Goal: Task Accomplishment & Management: Manage account settings

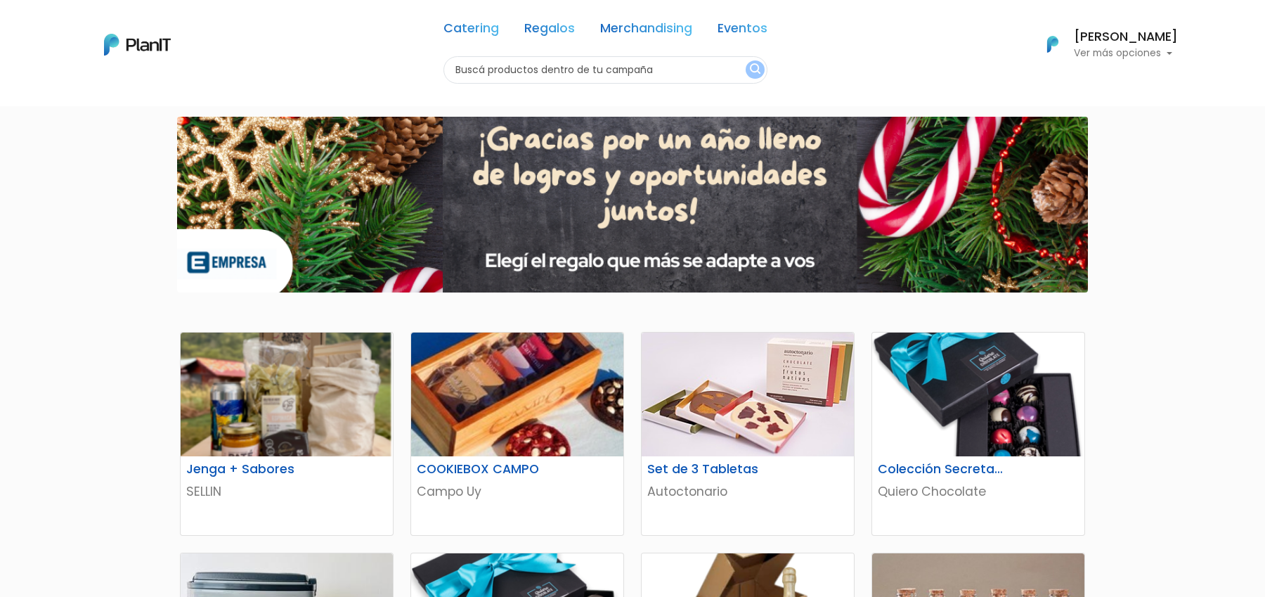
click at [1118, 32] on h6 "[PERSON_NAME]" at bounding box center [1126, 37] width 104 height 13
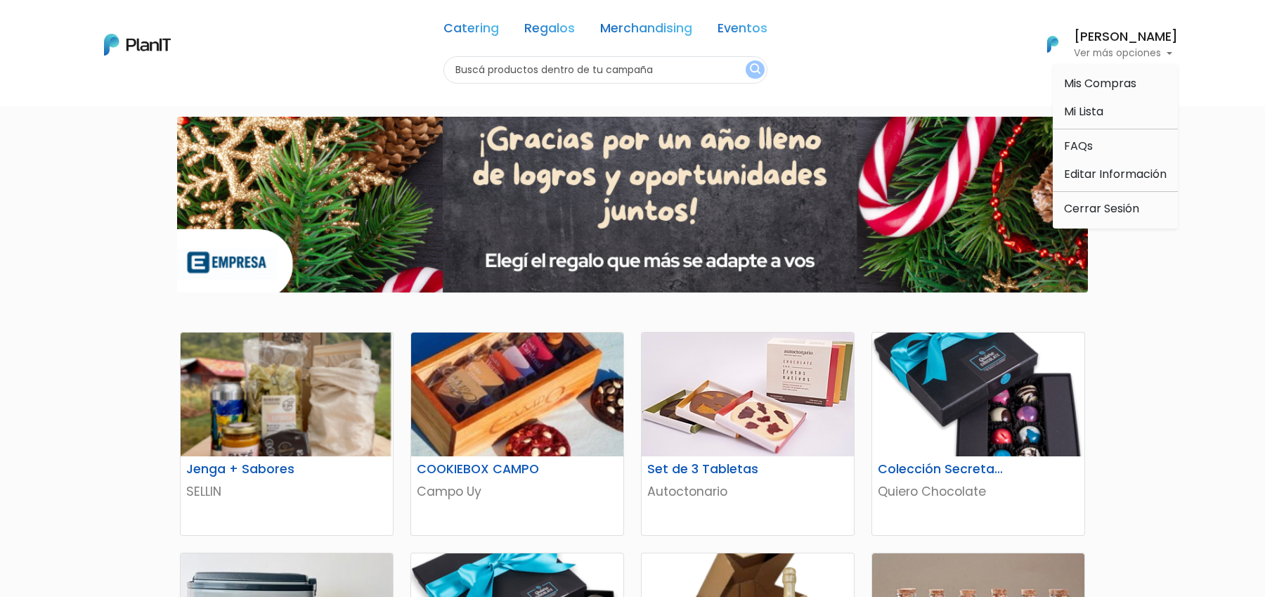
click at [136, 56] on link at bounding box center [137, 45] width 67 height 30
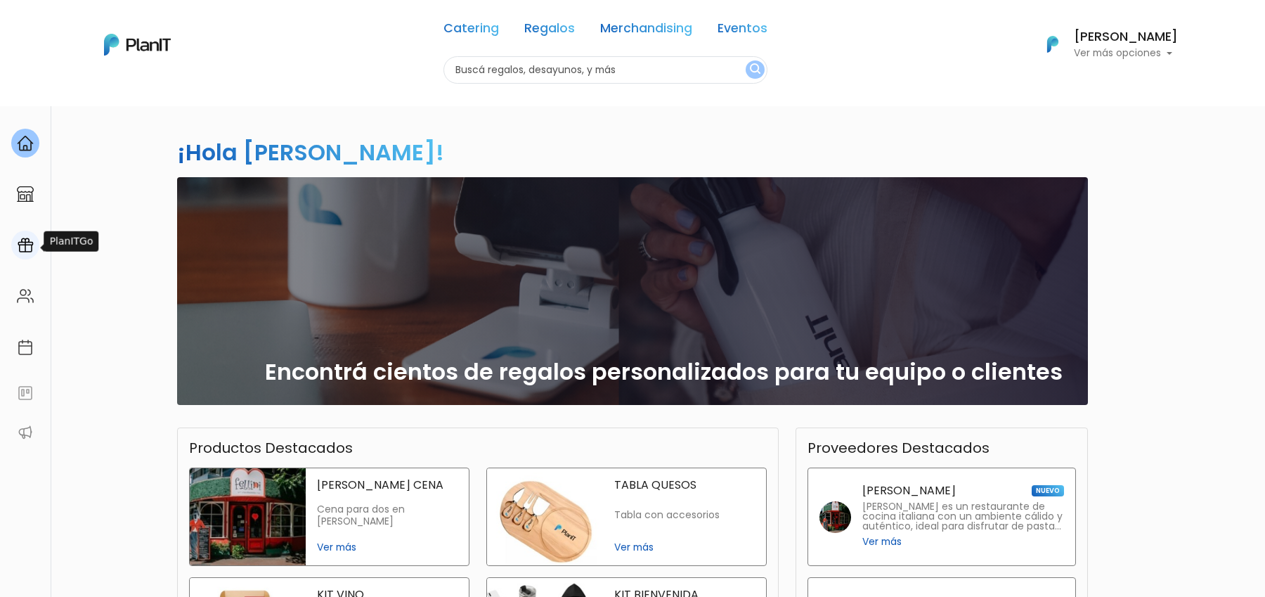
click at [32, 250] on img at bounding box center [25, 245] width 17 height 17
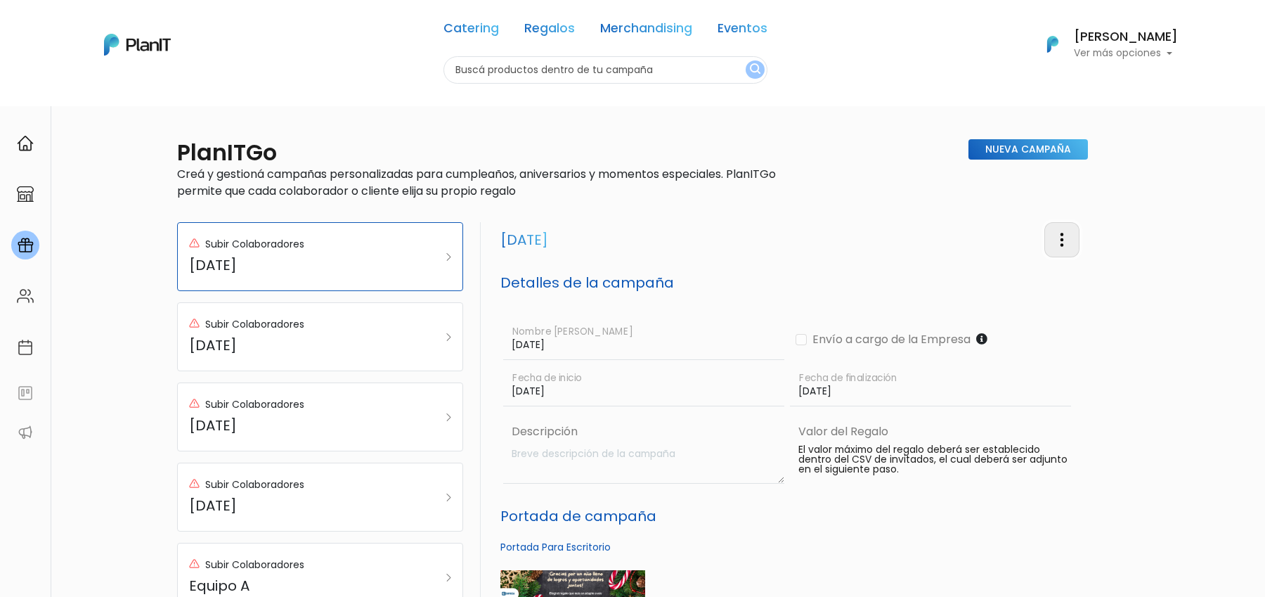
click at [1062, 234] on img "button" at bounding box center [1062, 239] width 17 height 17
click at [0, 0] on body "Catering Regalos Merchandising Eventos Catering Regalos Merchandising Eventos C…" at bounding box center [632, 298] width 1265 height 597
click at [1065, 235] on img "button" at bounding box center [1062, 239] width 17 height 17
click at [1004, 274] on link "Editar Campaña" at bounding box center [1015, 279] width 127 height 31
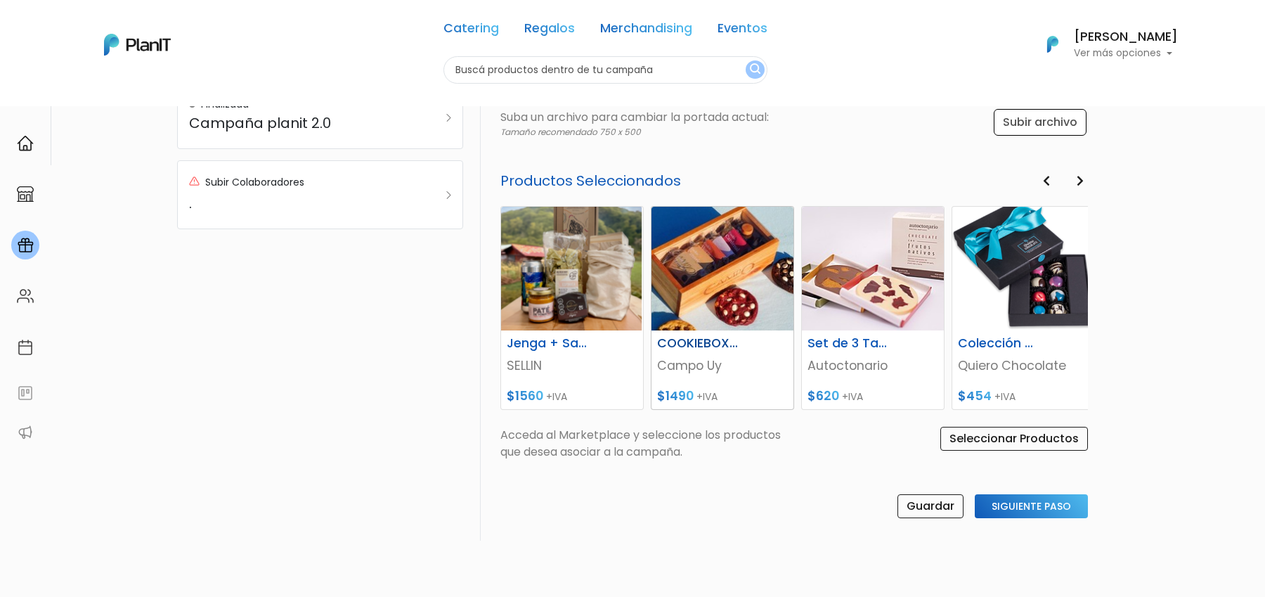
scroll to position [534, 0]
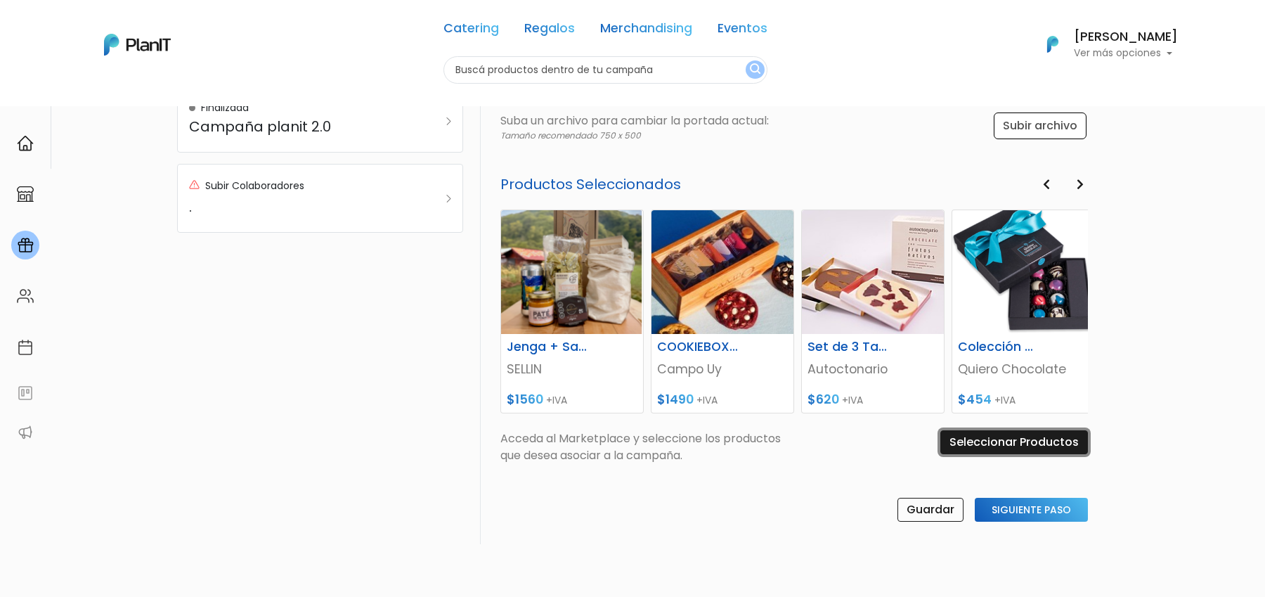
click at [1026, 439] on input "Seleccionar Productos" at bounding box center [1014, 442] width 148 height 24
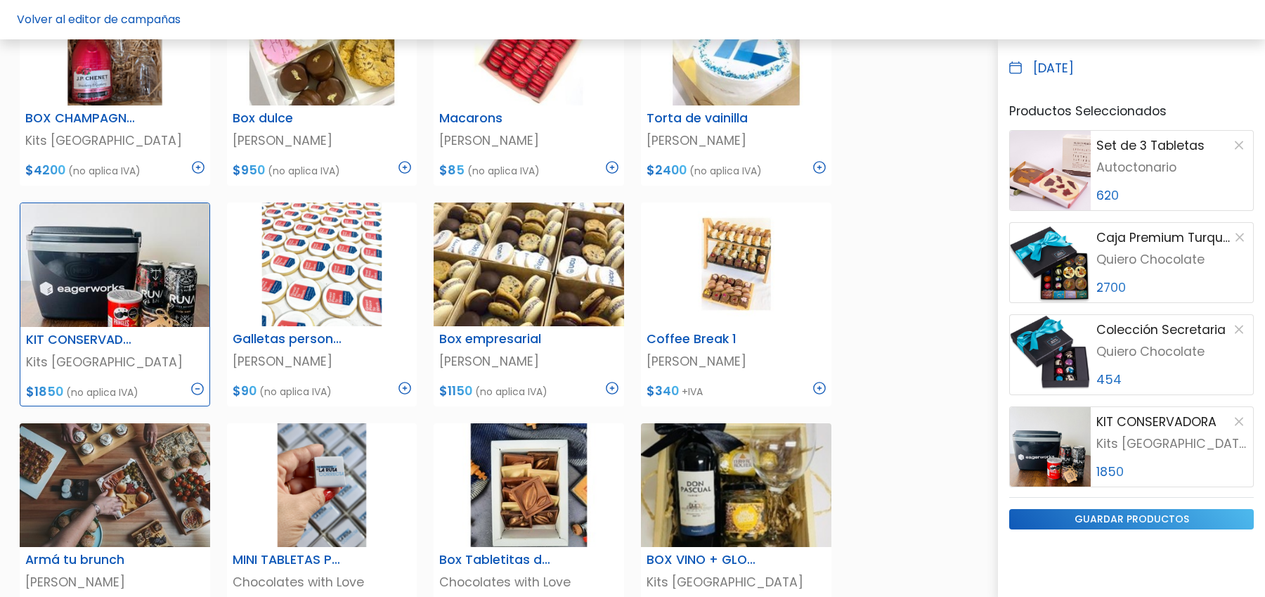
scroll to position [540, 0]
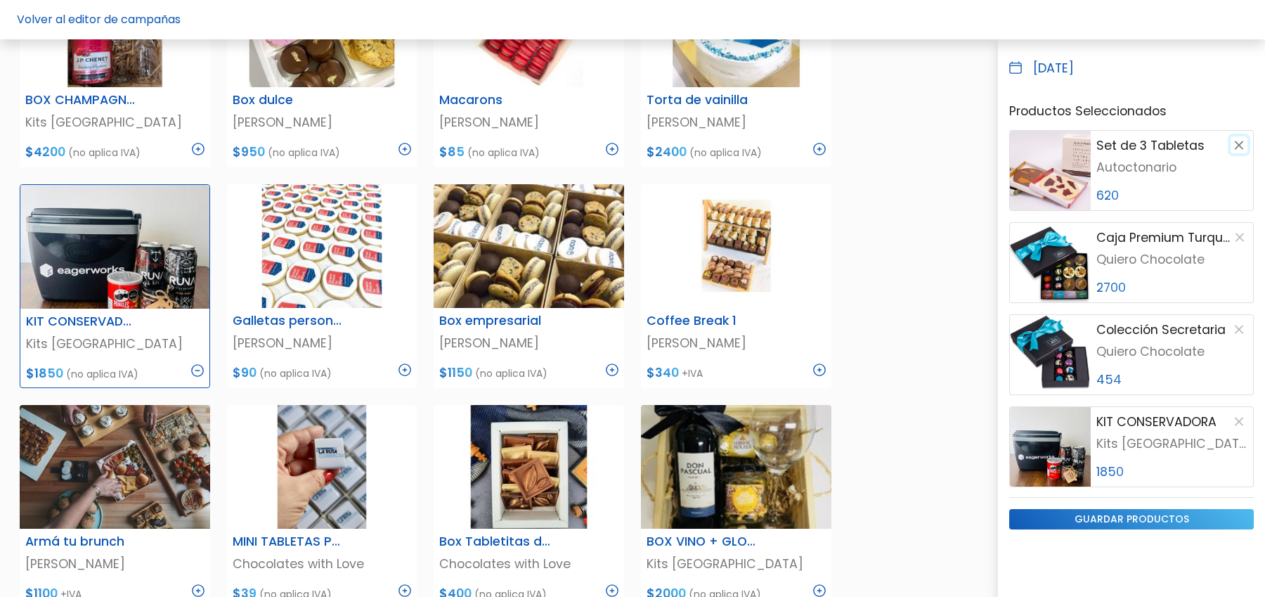
click at [1239, 141] on button "button" at bounding box center [1239, 144] width 17 height 17
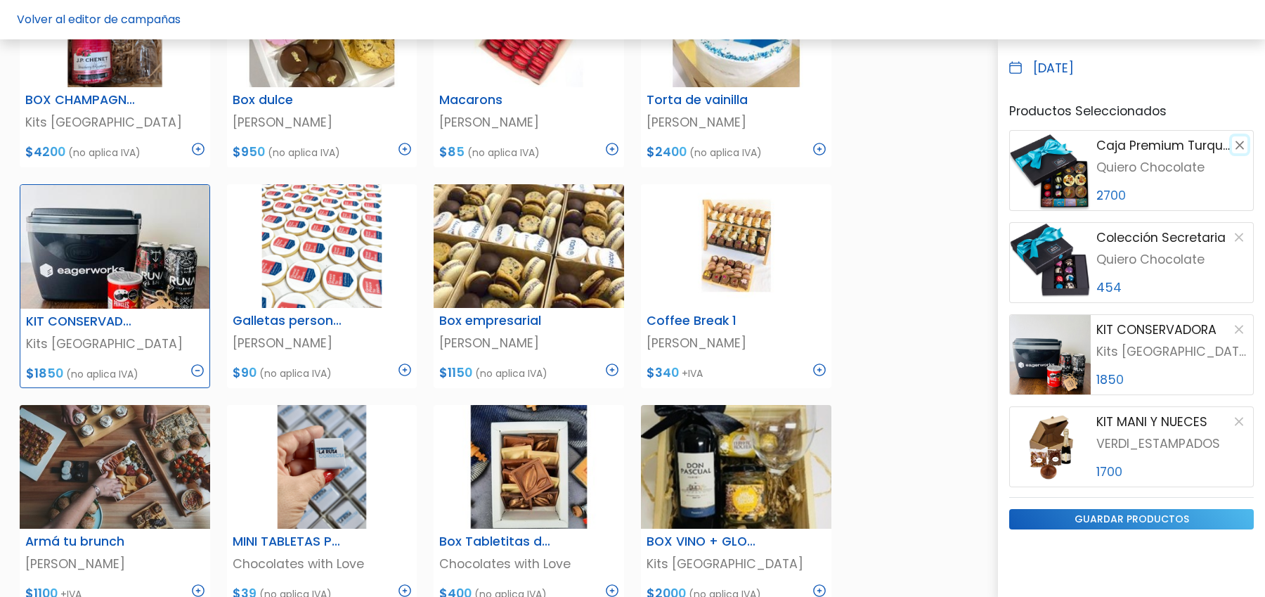
click at [1239, 141] on button "button" at bounding box center [1239, 144] width 15 height 17
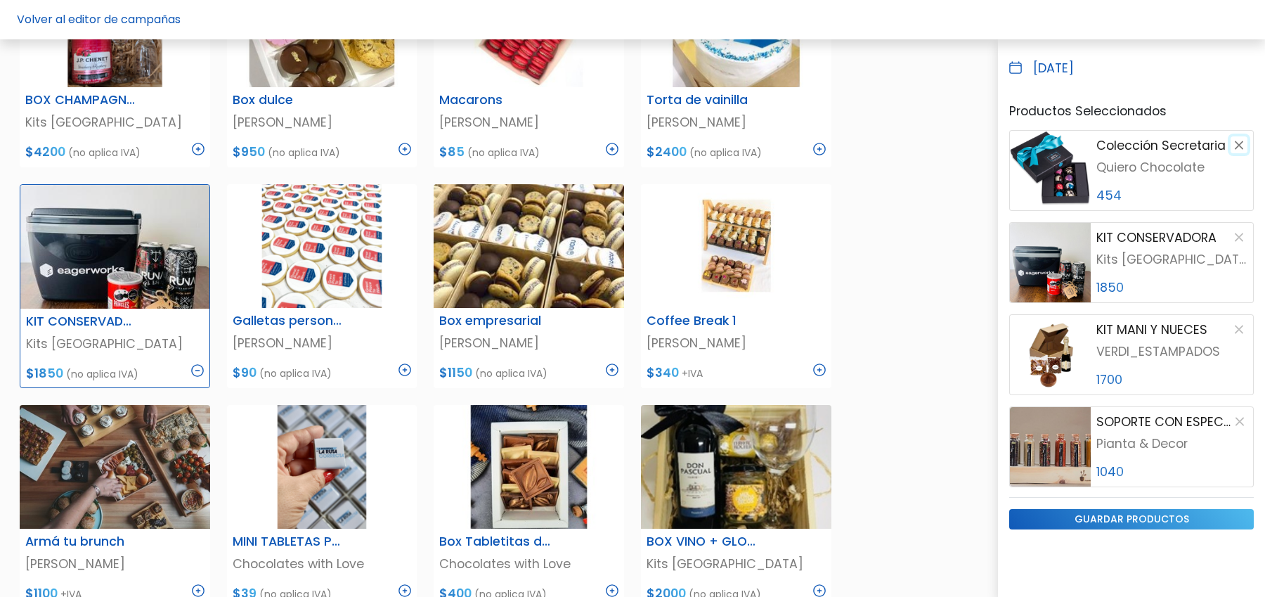
click at [1239, 141] on button "button" at bounding box center [1239, 144] width 17 height 17
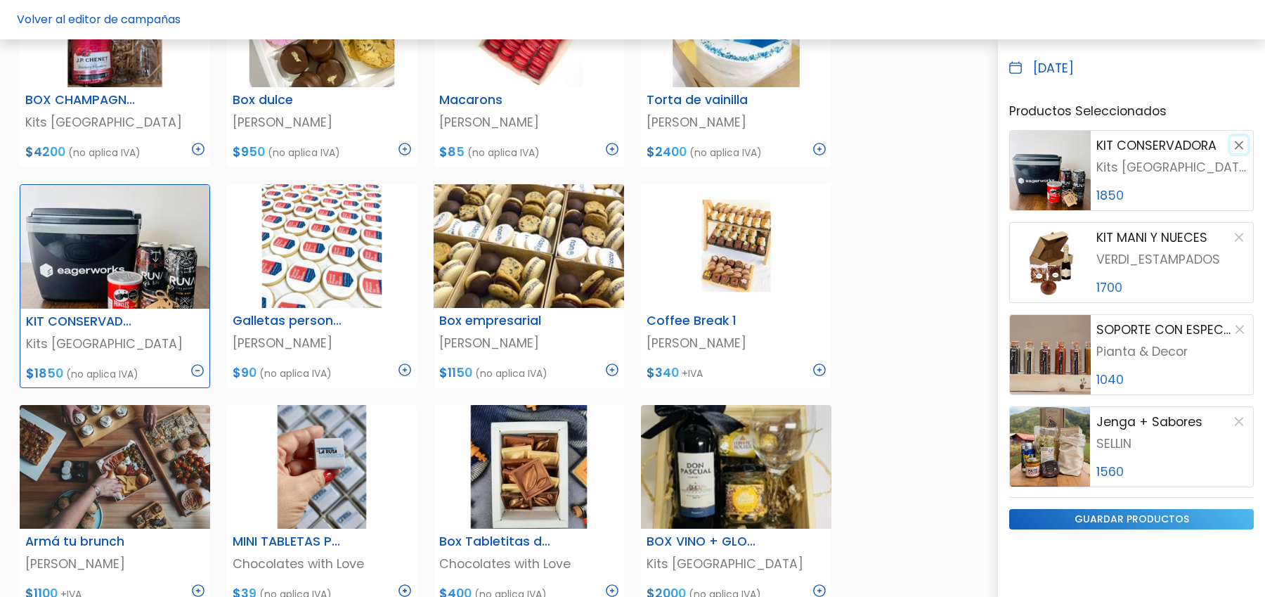
click at [1239, 141] on button "button" at bounding box center [1239, 144] width 17 height 17
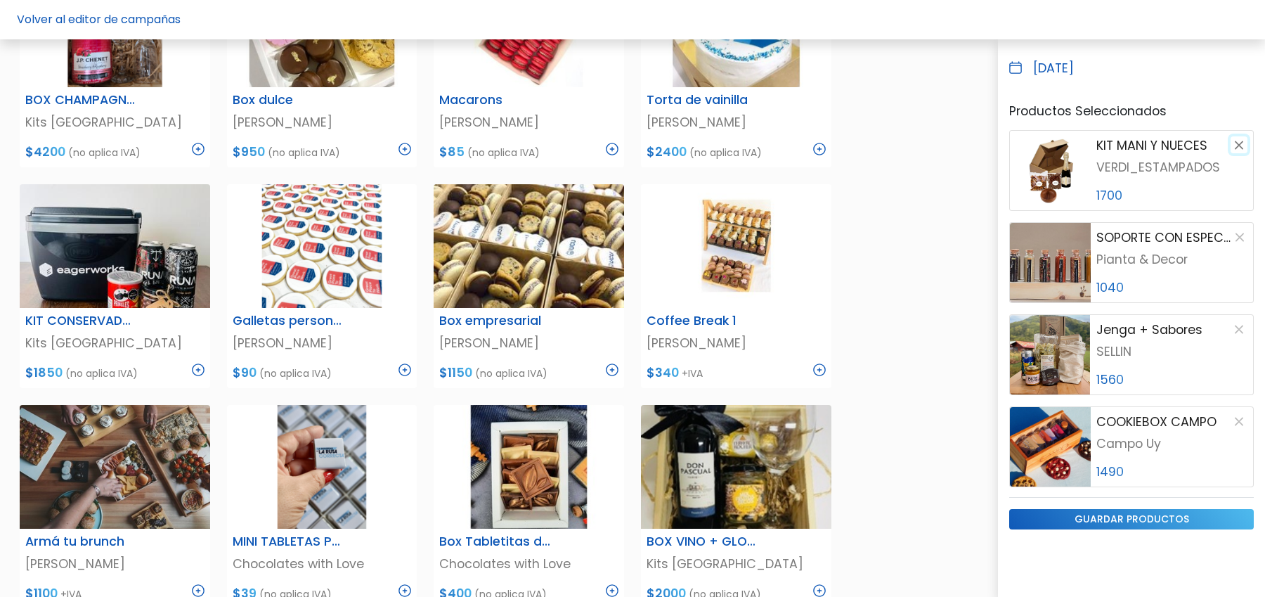
click at [1239, 141] on button "button" at bounding box center [1239, 144] width 17 height 17
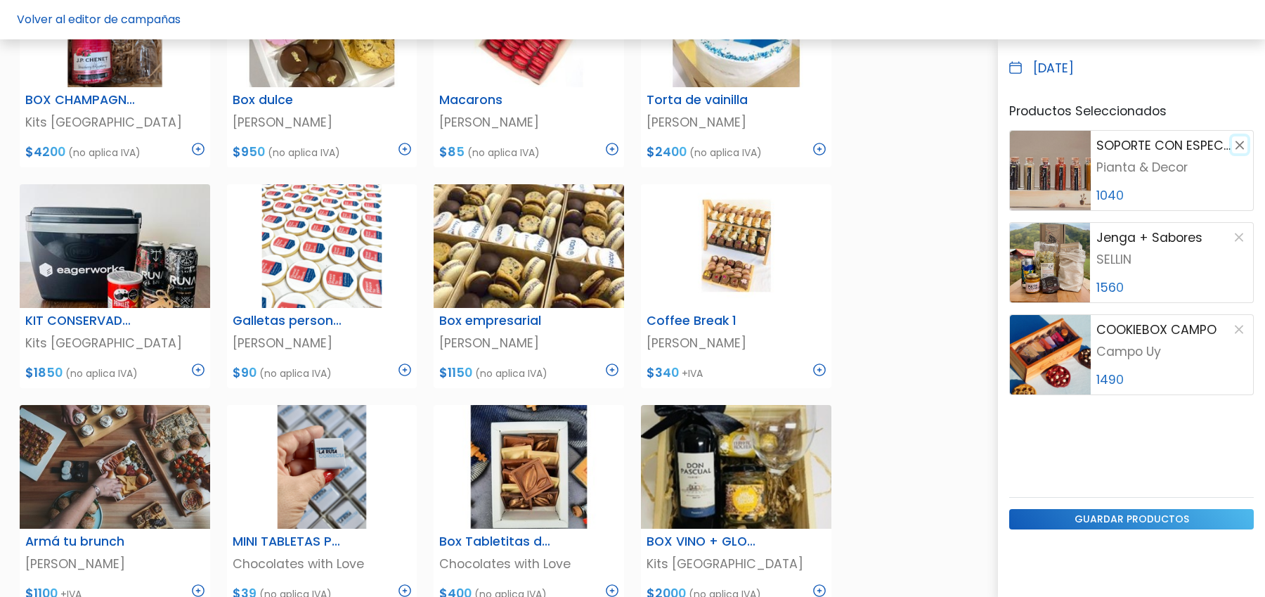
click at [1239, 141] on button "button" at bounding box center [1239, 144] width 15 height 17
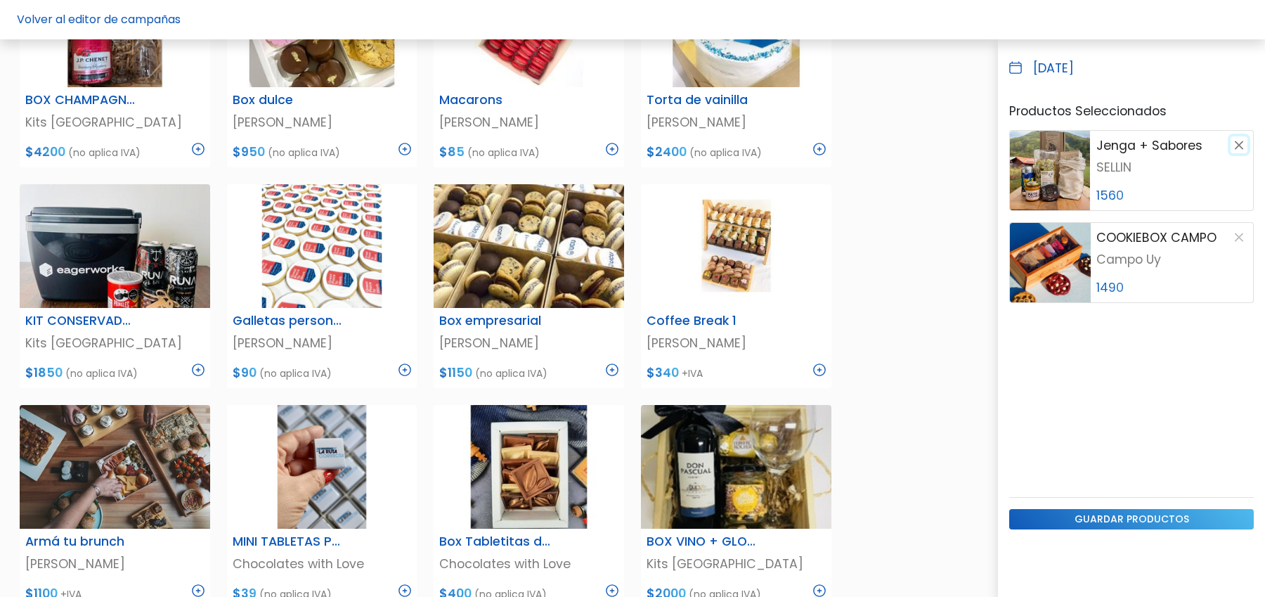
click at [1239, 141] on button "button" at bounding box center [1239, 144] width 17 height 17
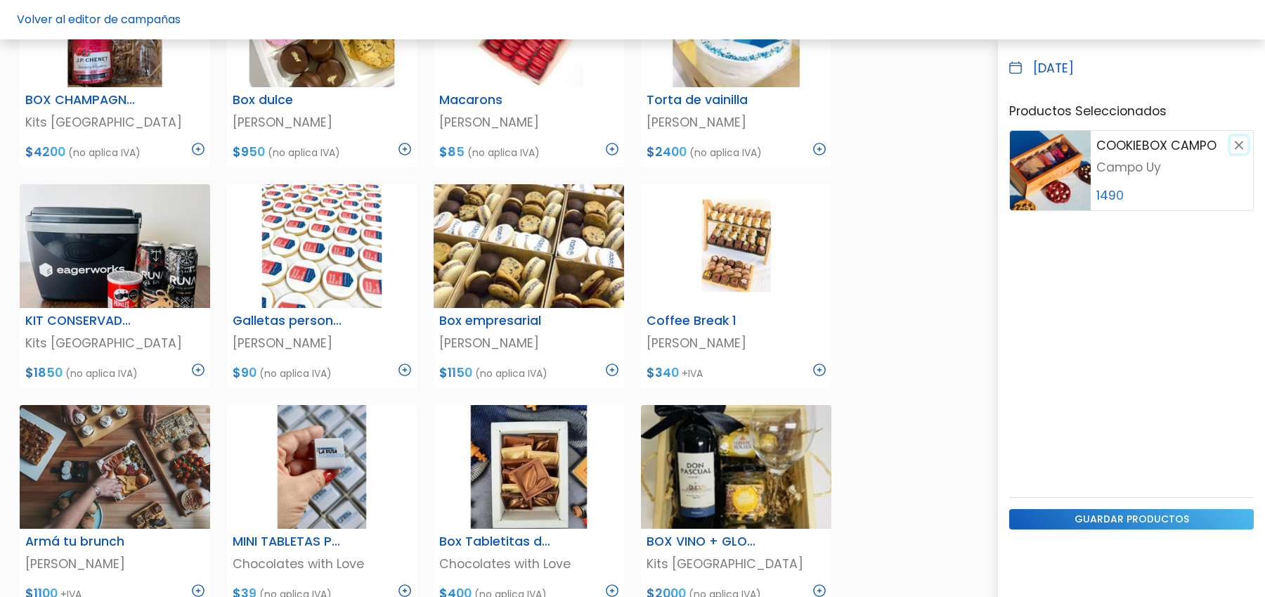
click at [1239, 141] on button "button" at bounding box center [1239, 144] width 17 height 17
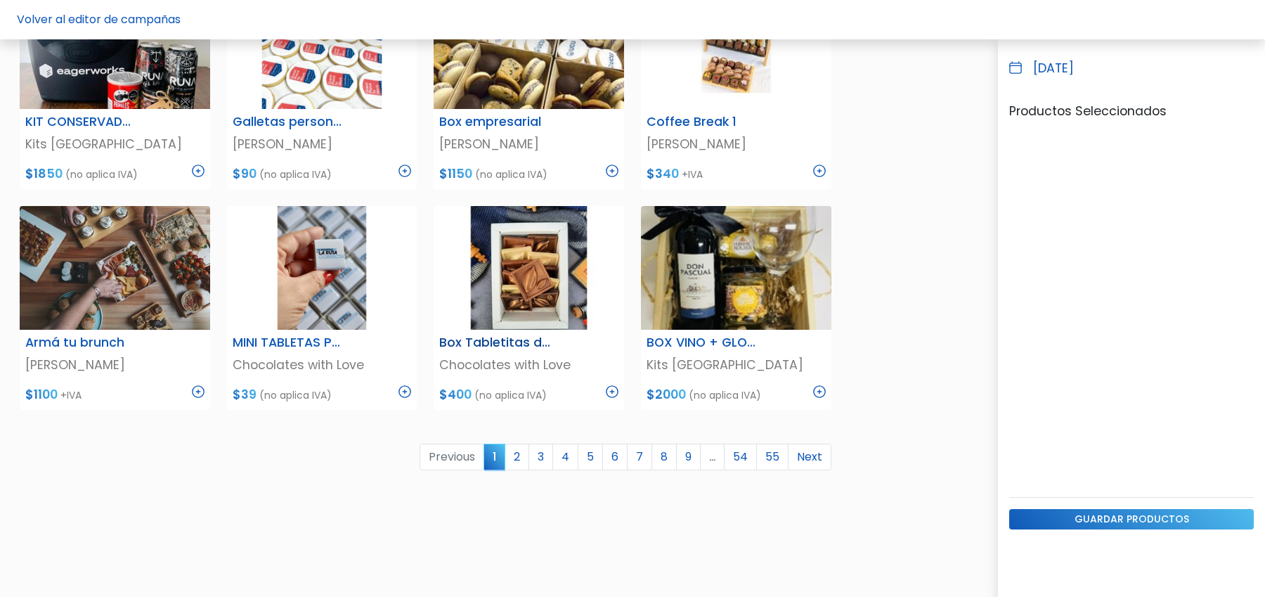
scroll to position [740, 0]
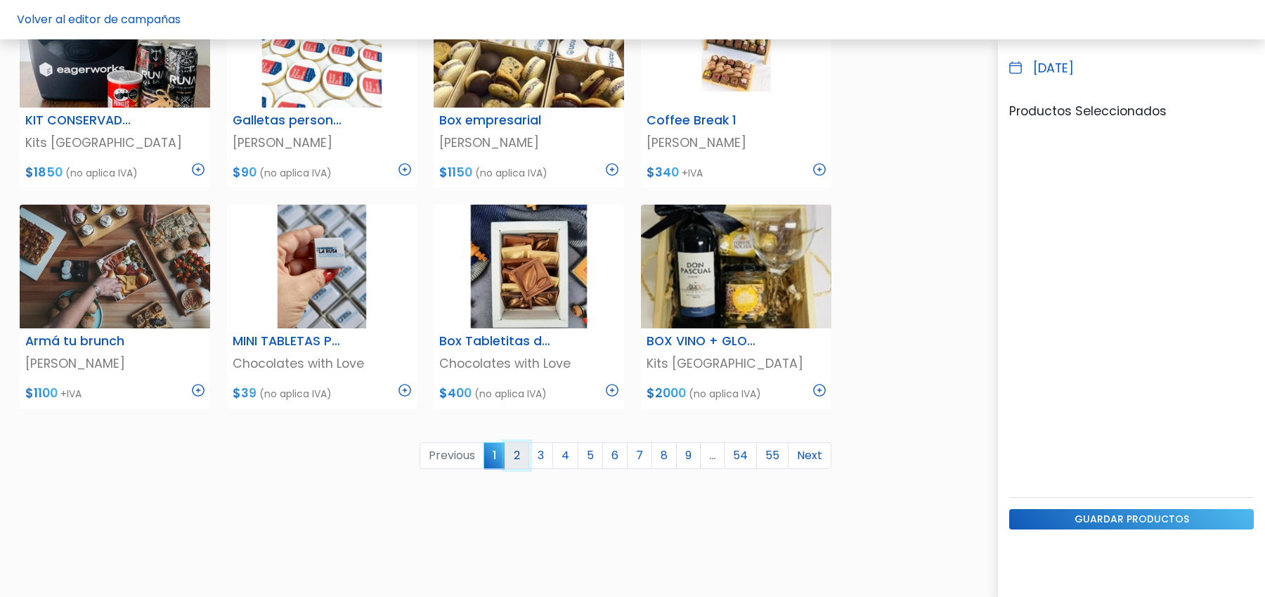
click at [525, 456] on link "2" at bounding box center [517, 455] width 25 height 27
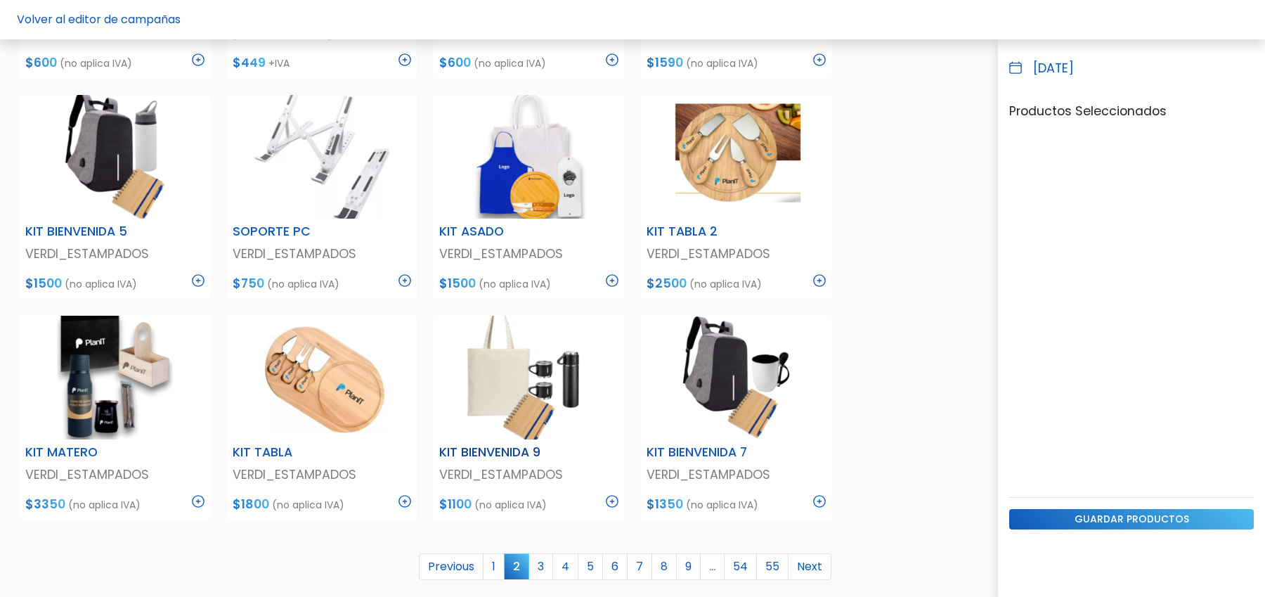
scroll to position [636, 0]
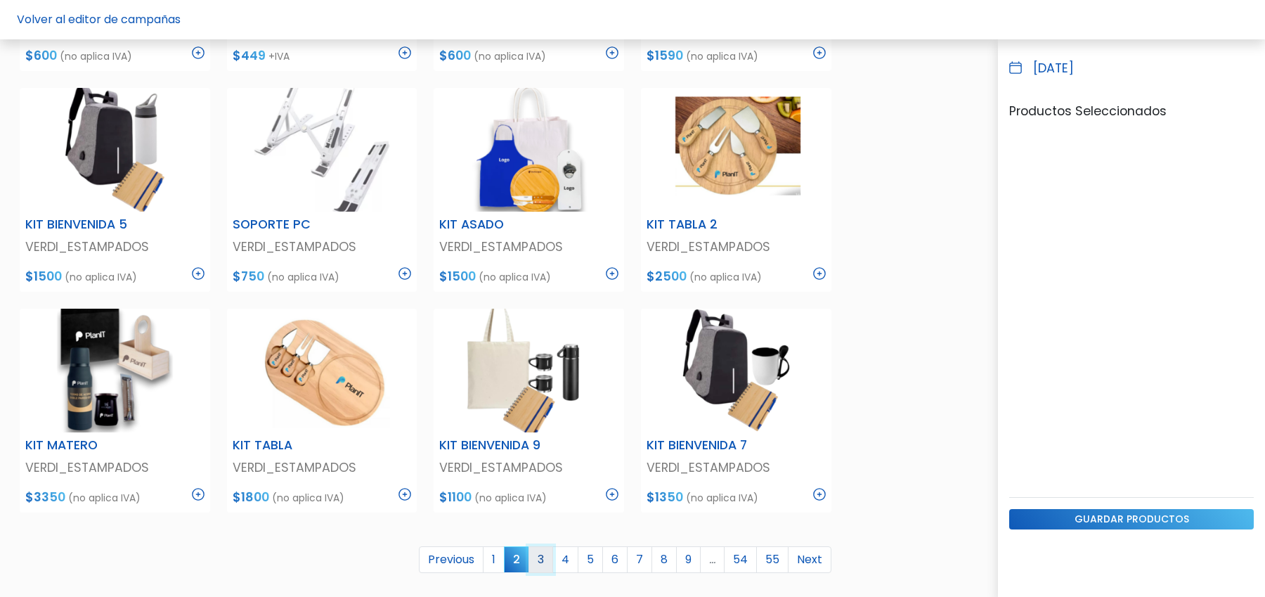
click at [549, 564] on link "3" at bounding box center [541, 559] width 25 height 27
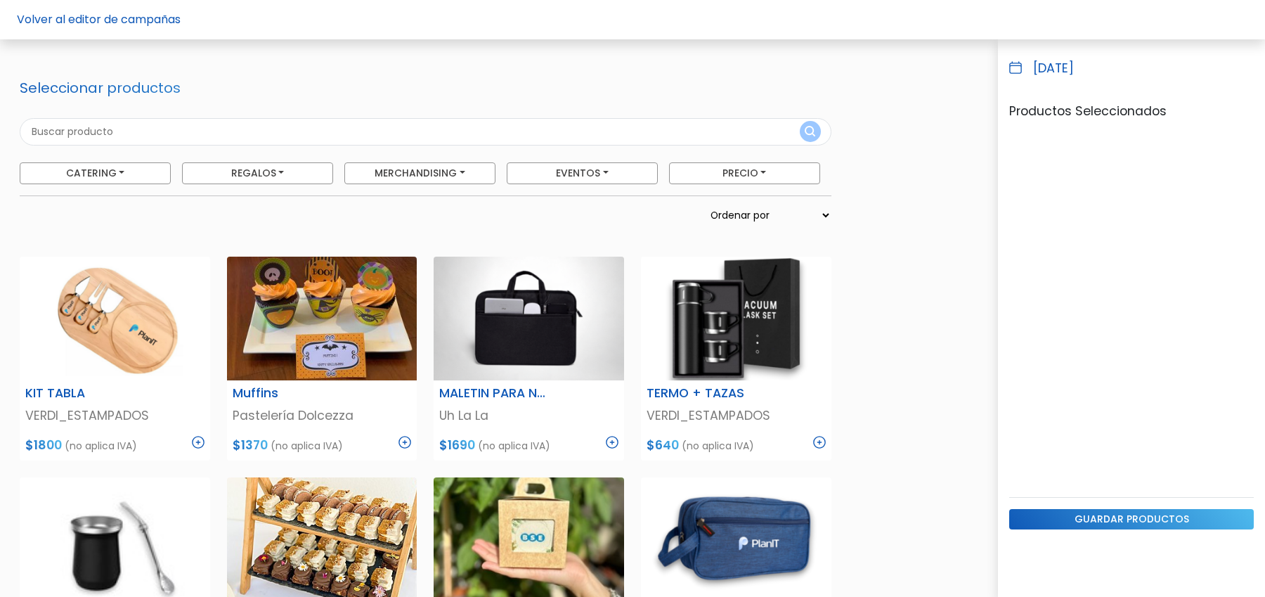
scroll to position [21, 0]
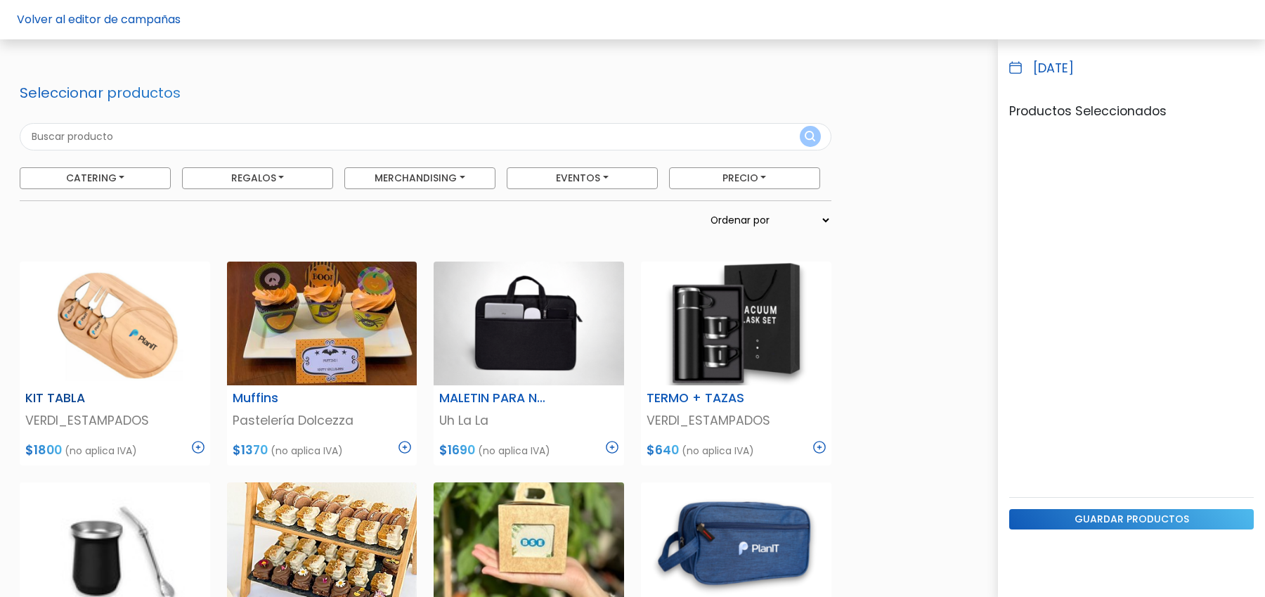
click at [200, 444] on img at bounding box center [198, 447] width 13 height 13
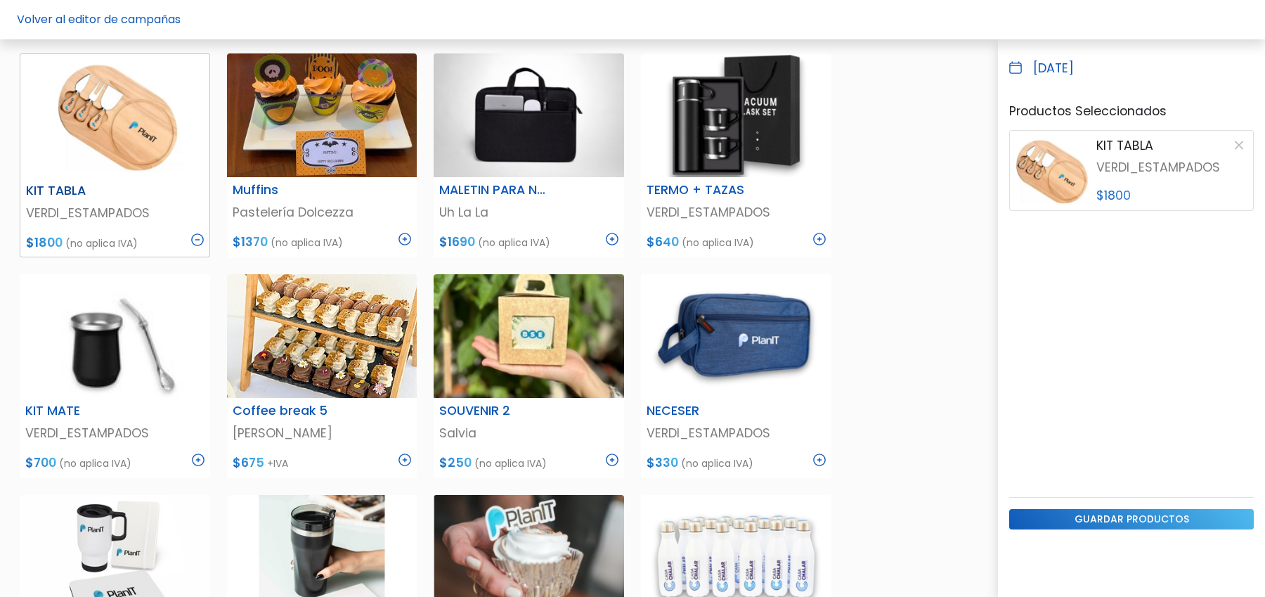
scroll to position [352, 0]
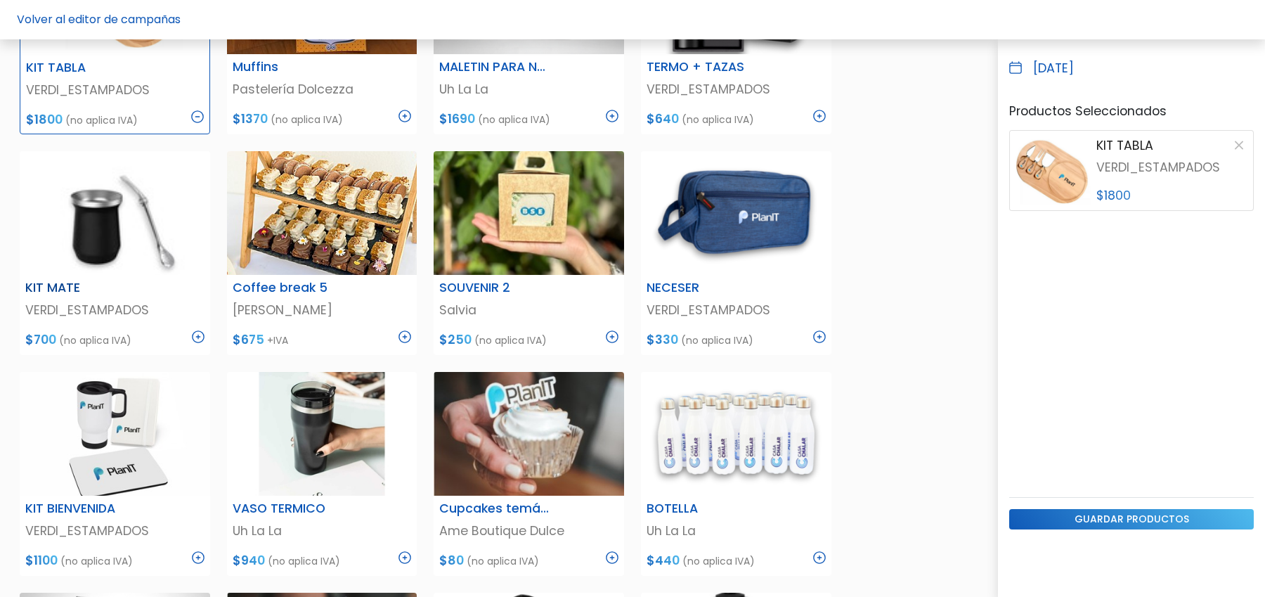
click at [199, 333] on img at bounding box center [198, 336] width 13 height 13
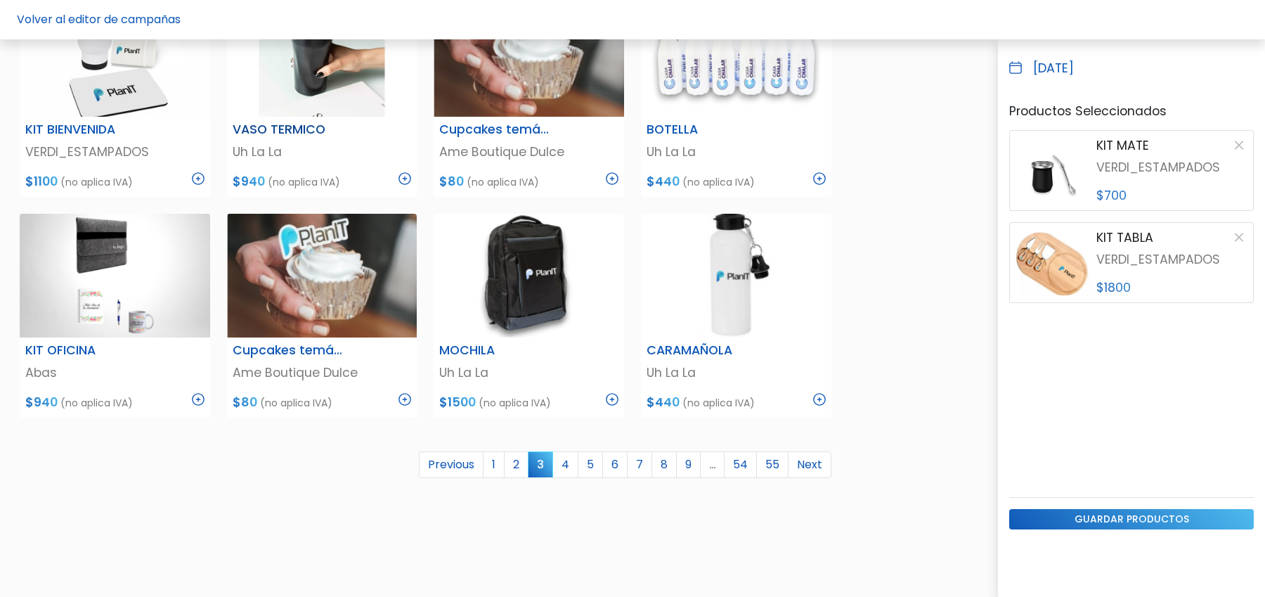
scroll to position [732, 0]
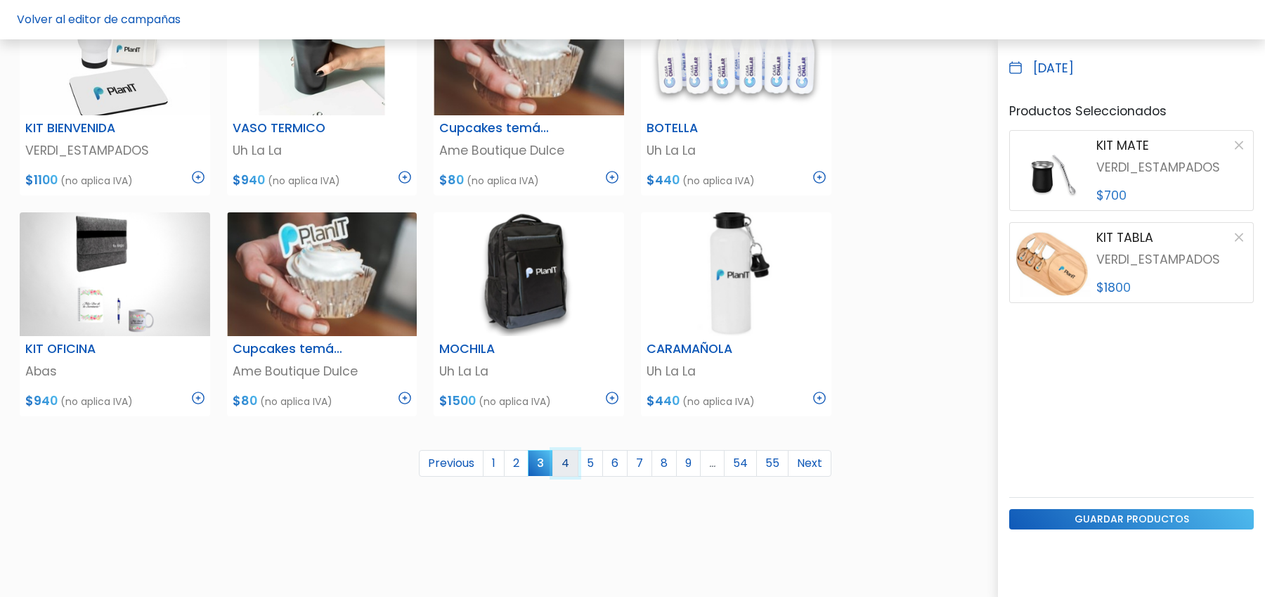
click at [576, 461] on link "4" at bounding box center [565, 463] width 26 height 27
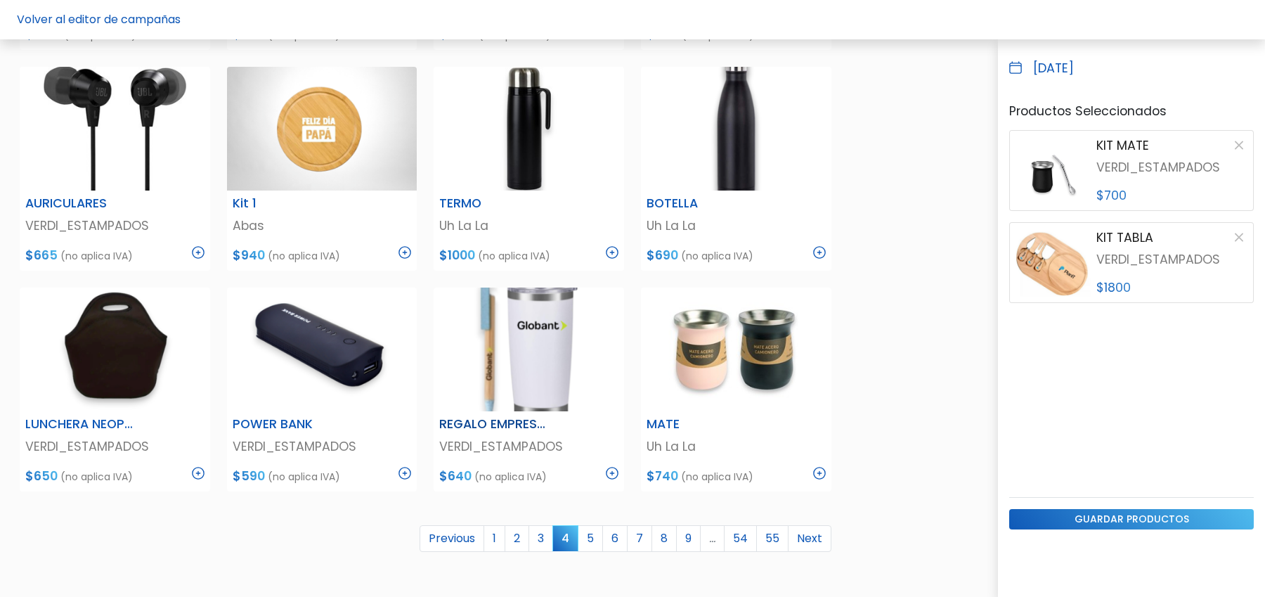
scroll to position [703, 0]
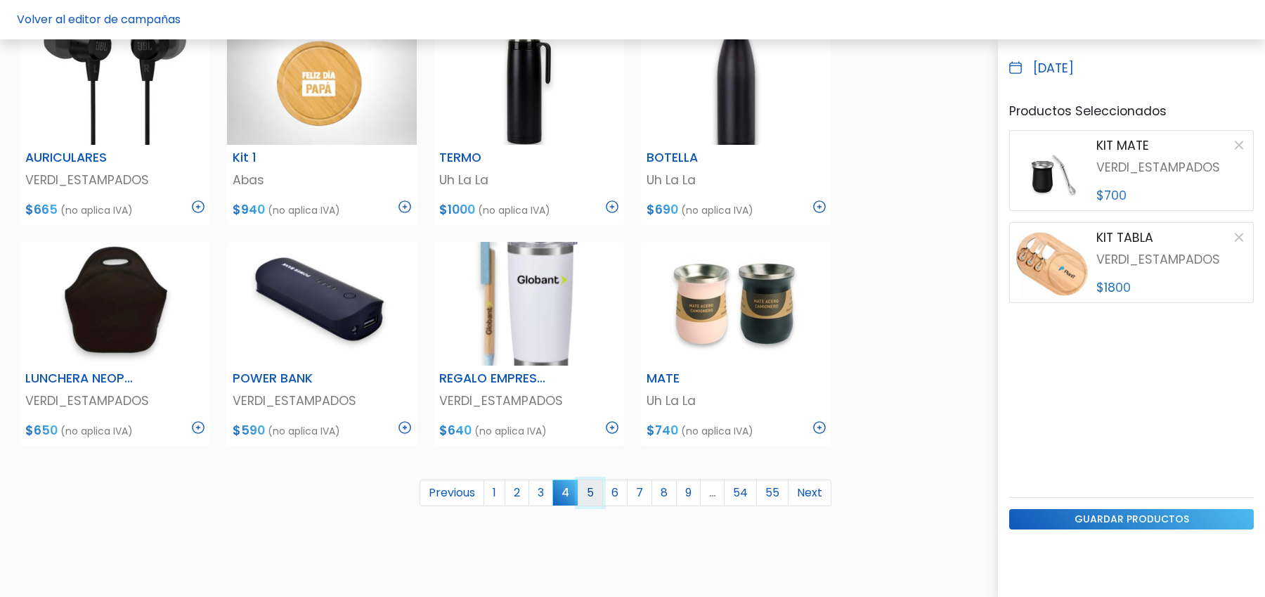
click at [593, 498] on link "5" at bounding box center [590, 492] width 25 height 27
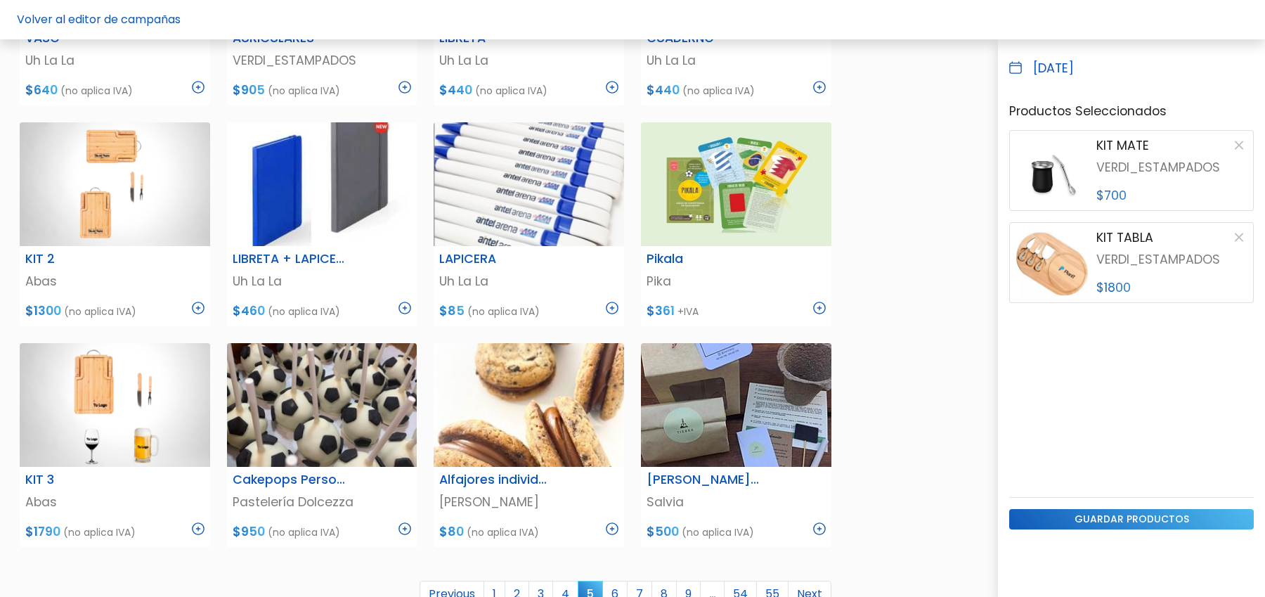
scroll to position [616, 0]
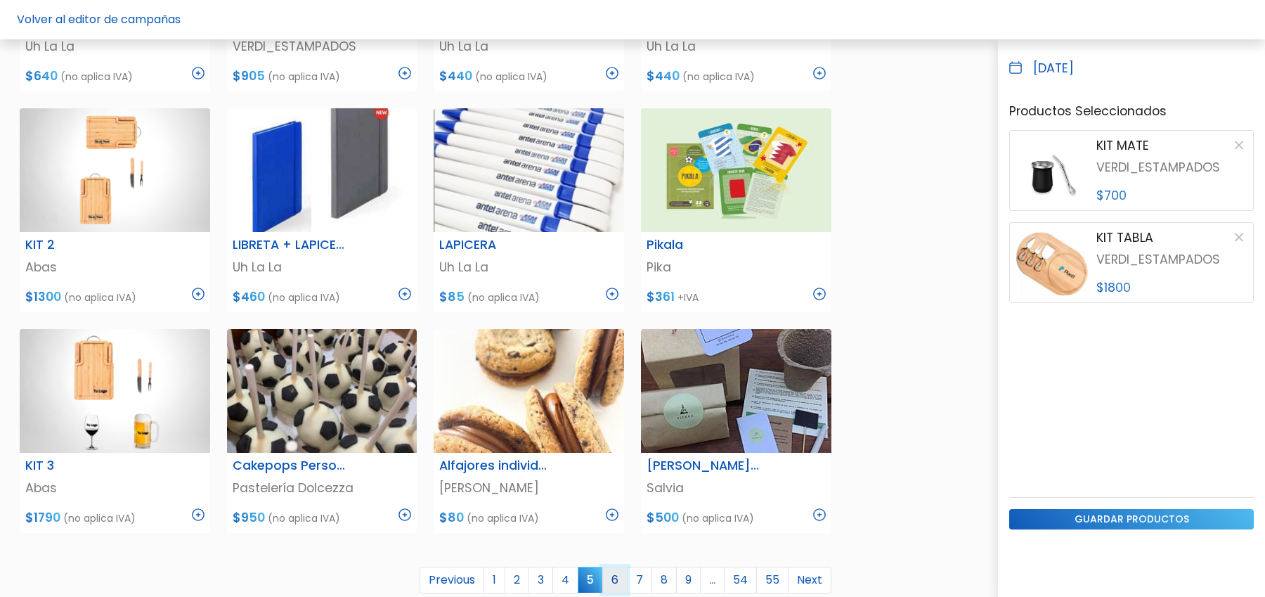
click at [622, 574] on link "6" at bounding box center [614, 579] width 25 height 27
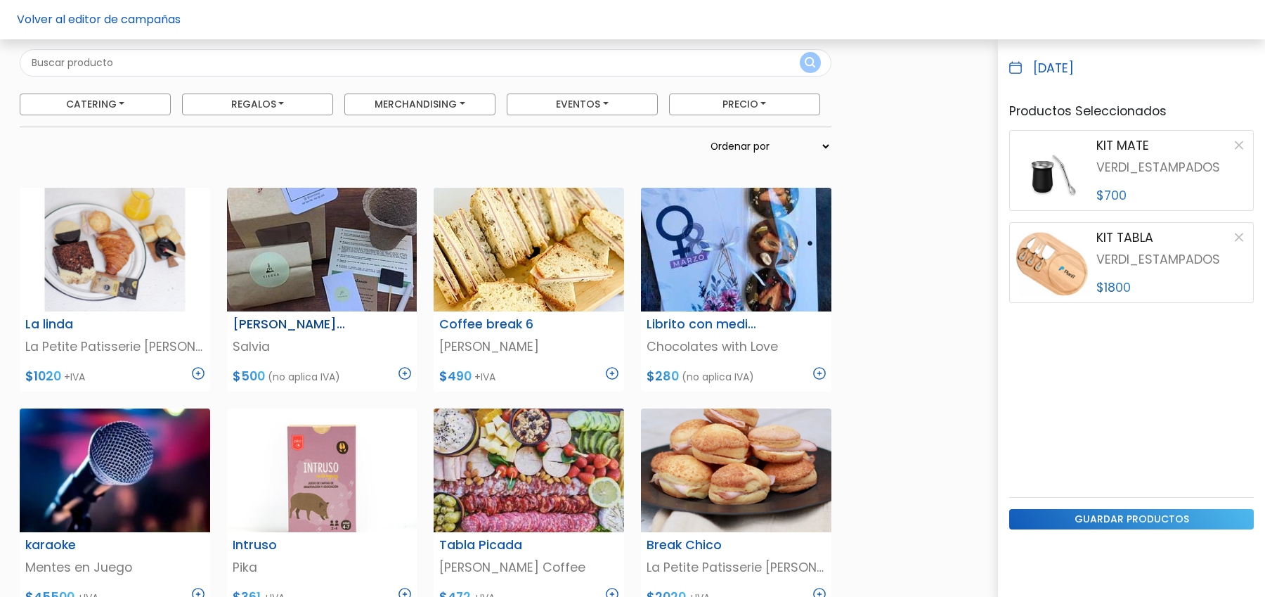
scroll to position [0, 0]
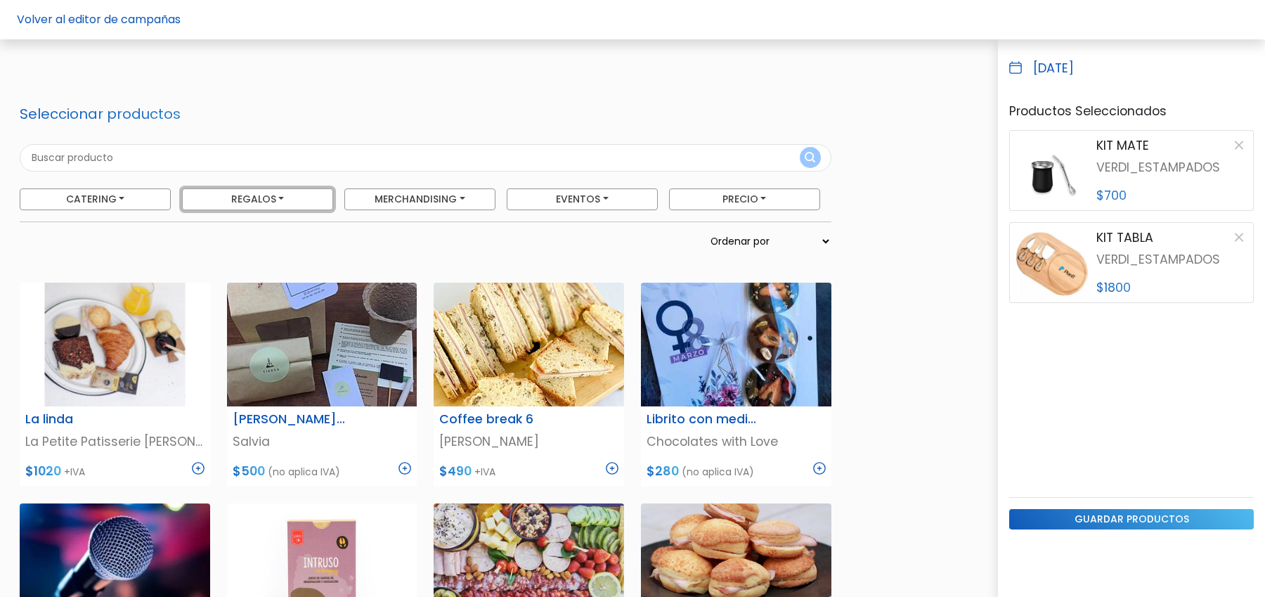
click at [267, 195] on button "Regalos" at bounding box center [257, 199] width 151 height 22
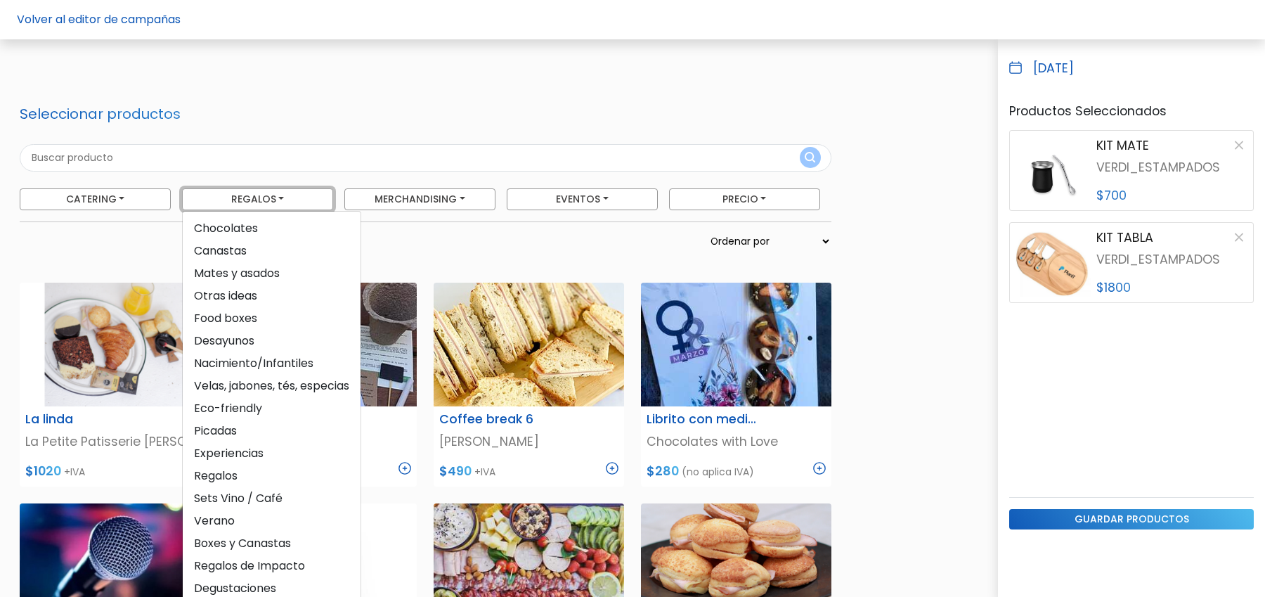
click at [267, 195] on button "Regalos" at bounding box center [257, 199] width 151 height 22
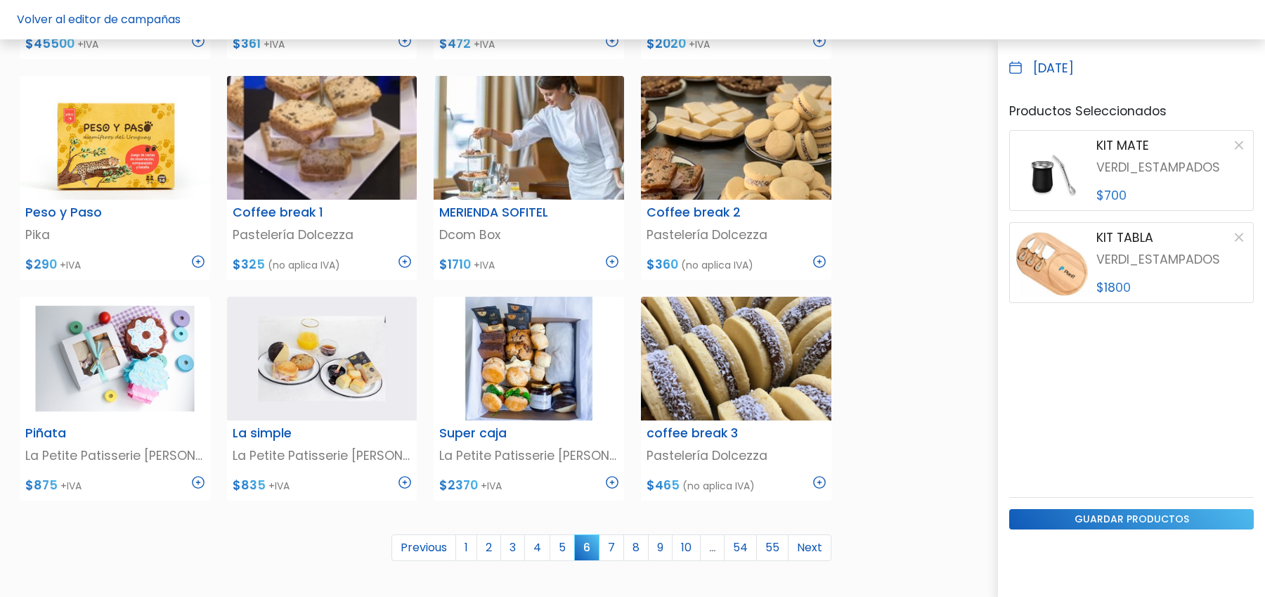
scroll to position [659, 0]
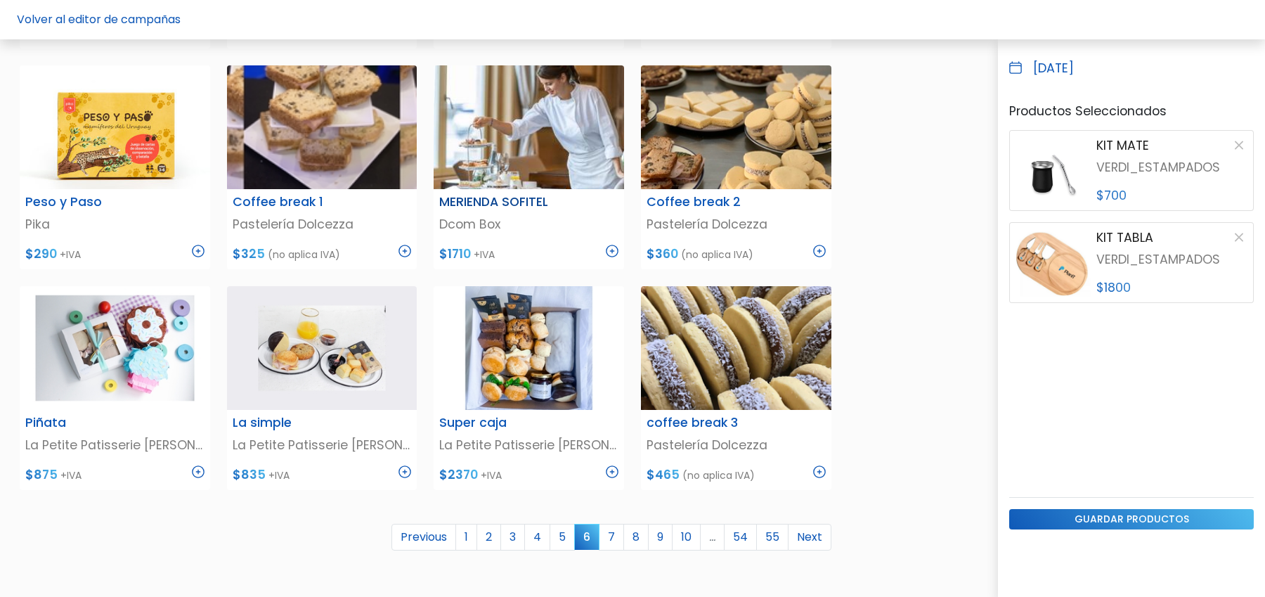
click at [614, 247] on img at bounding box center [612, 251] width 13 height 13
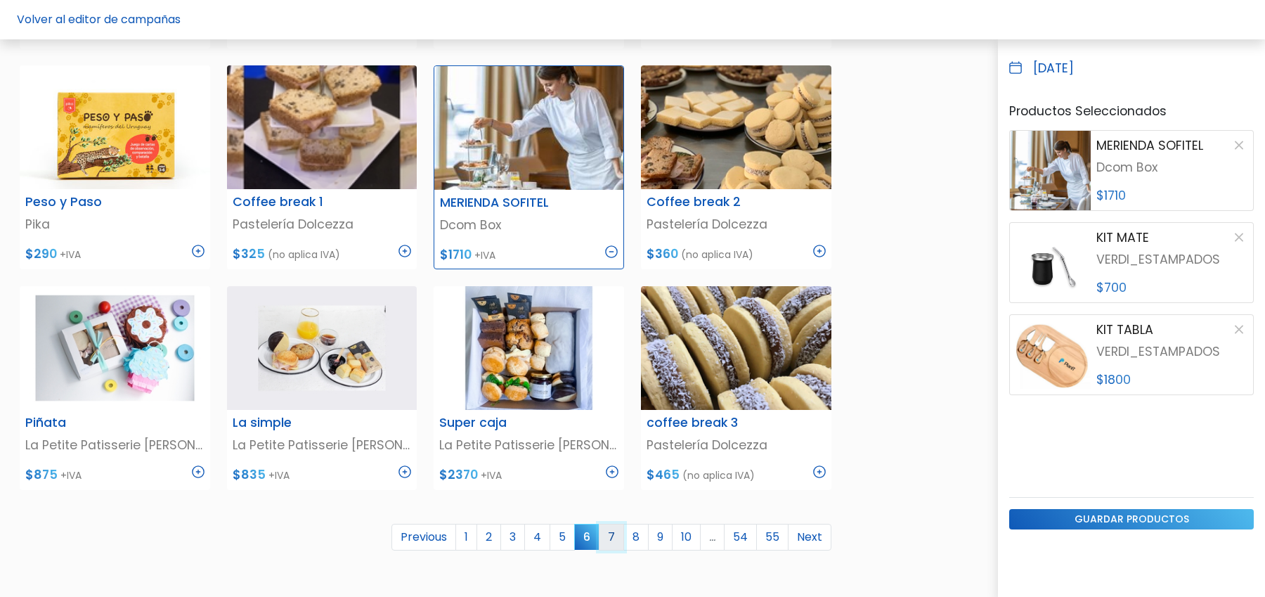
click at [616, 540] on link "7" at bounding box center [611, 537] width 25 height 27
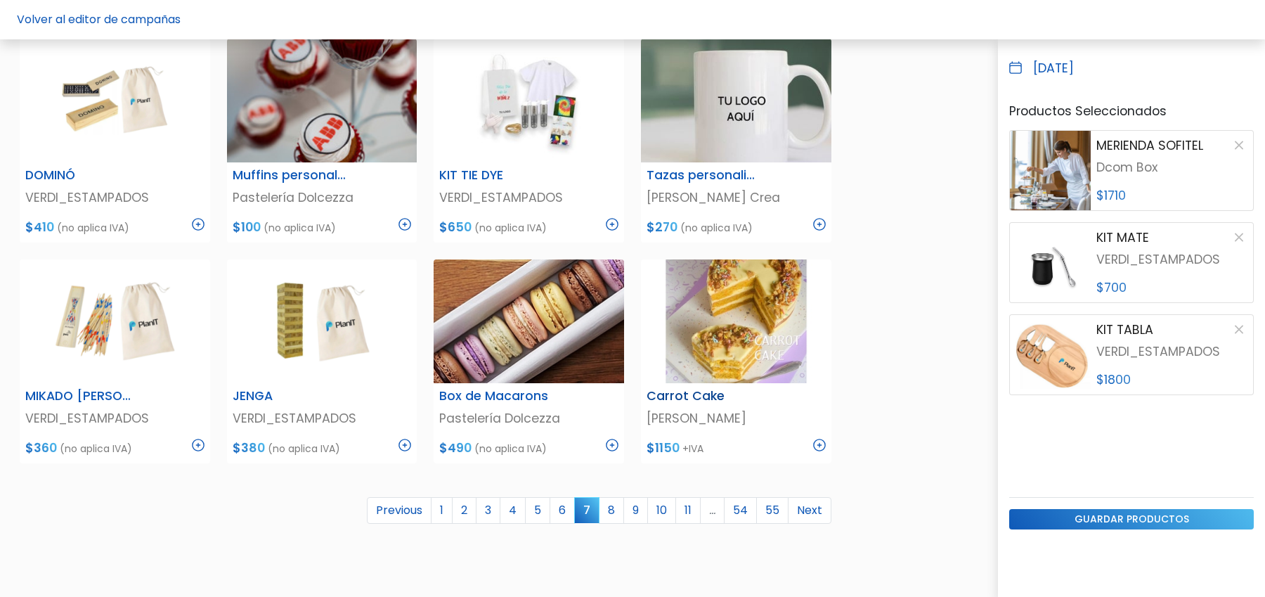
scroll to position [828, 0]
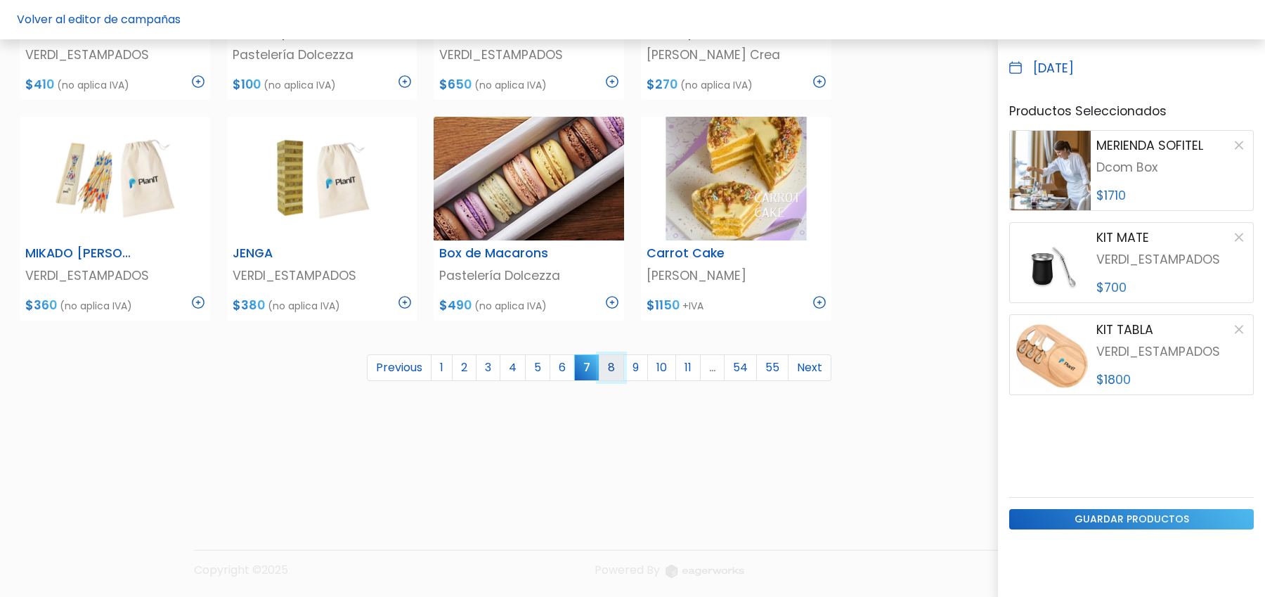
click at [616, 365] on link "8" at bounding box center [611, 367] width 25 height 27
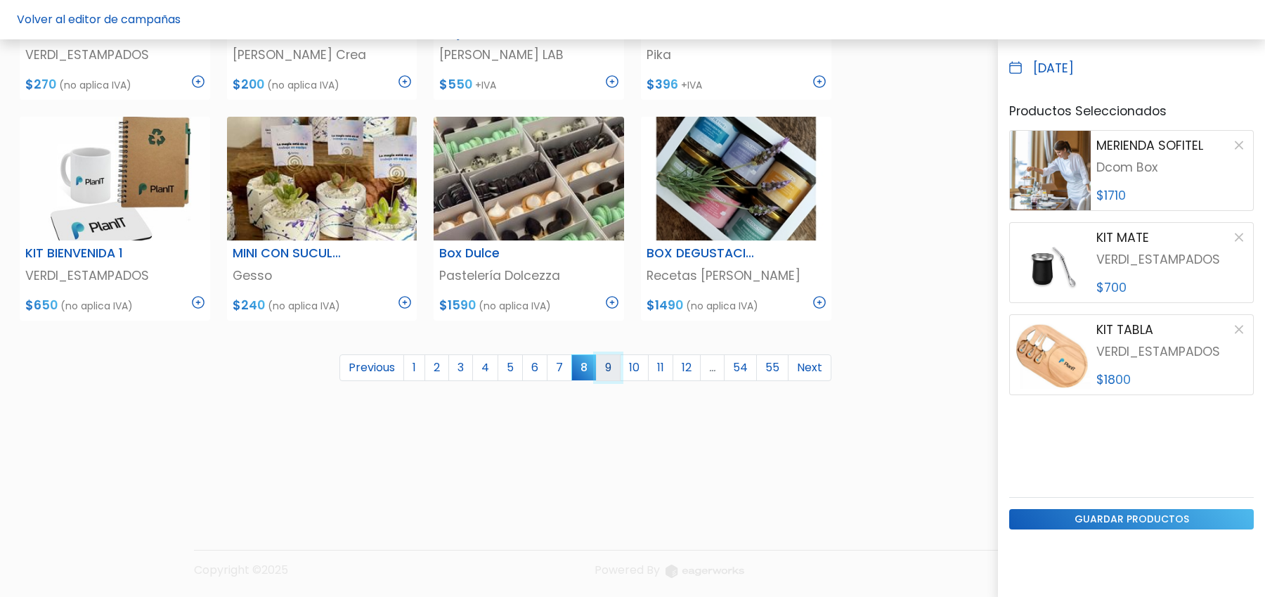
click at [614, 366] on link "9" at bounding box center [608, 367] width 25 height 27
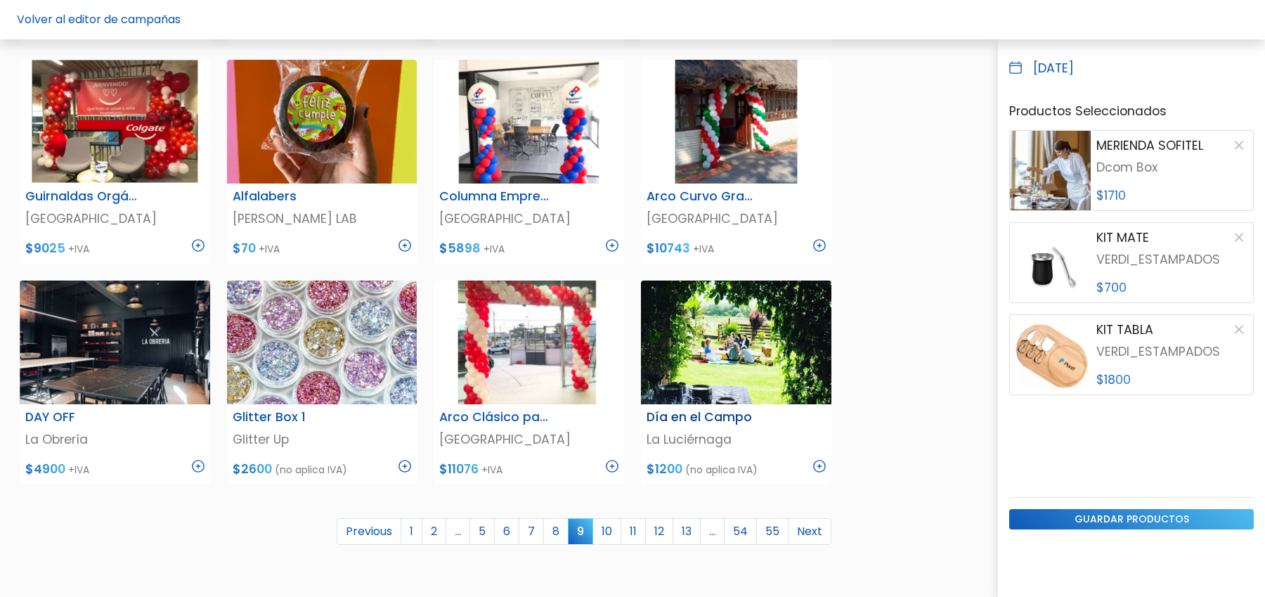
scroll to position [744, 0]
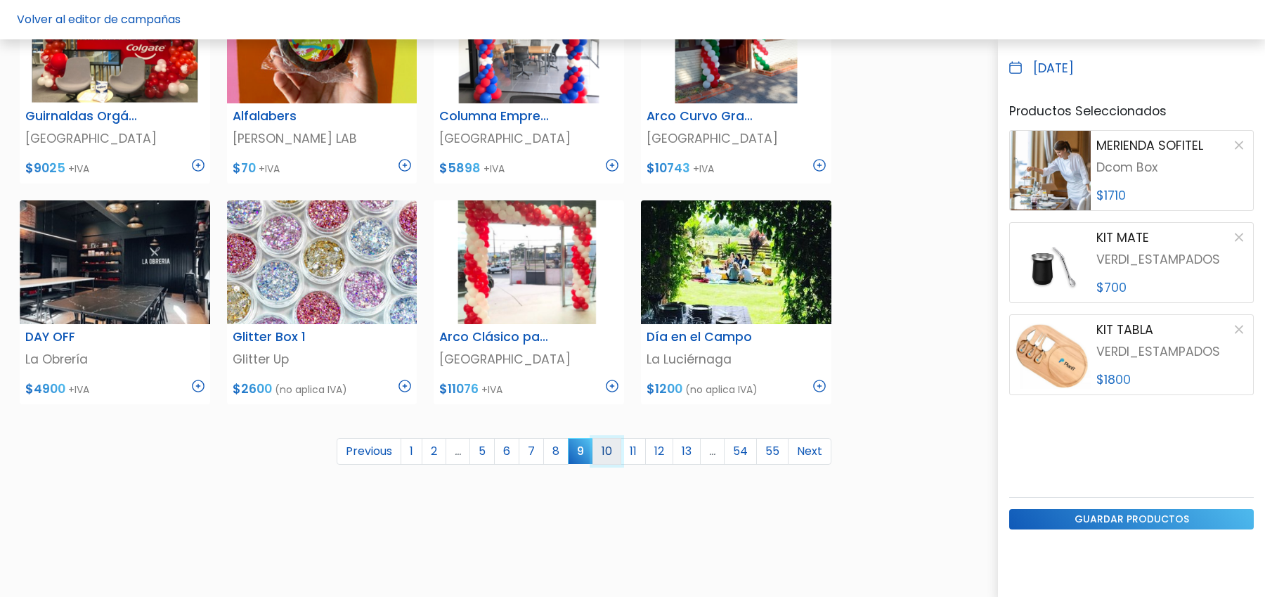
click at [608, 451] on link "10" at bounding box center [606, 451] width 29 height 27
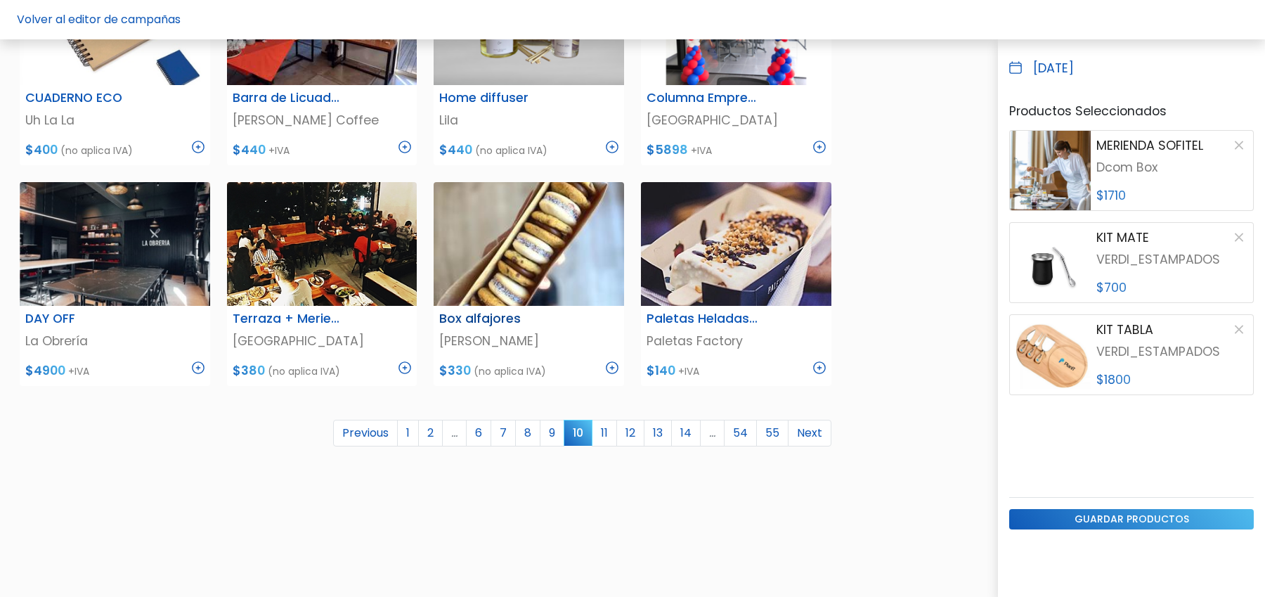
scroll to position [828, 0]
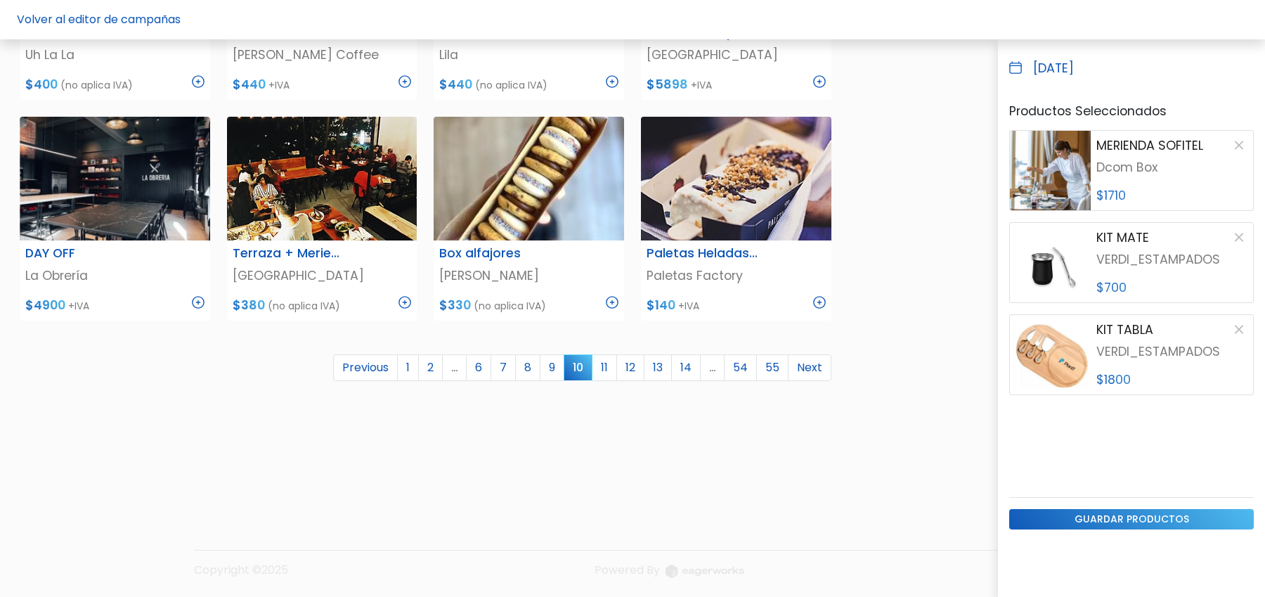
click at [609, 378] on div "Previous 1 2 … 6 7 8 9 10 11 12 13 14 … 54 55 Next" at bounding box center [425, 373] width 829 height 38
click at [609, 366] on link "11" at bounding box center [604, 367] width 25 height 27
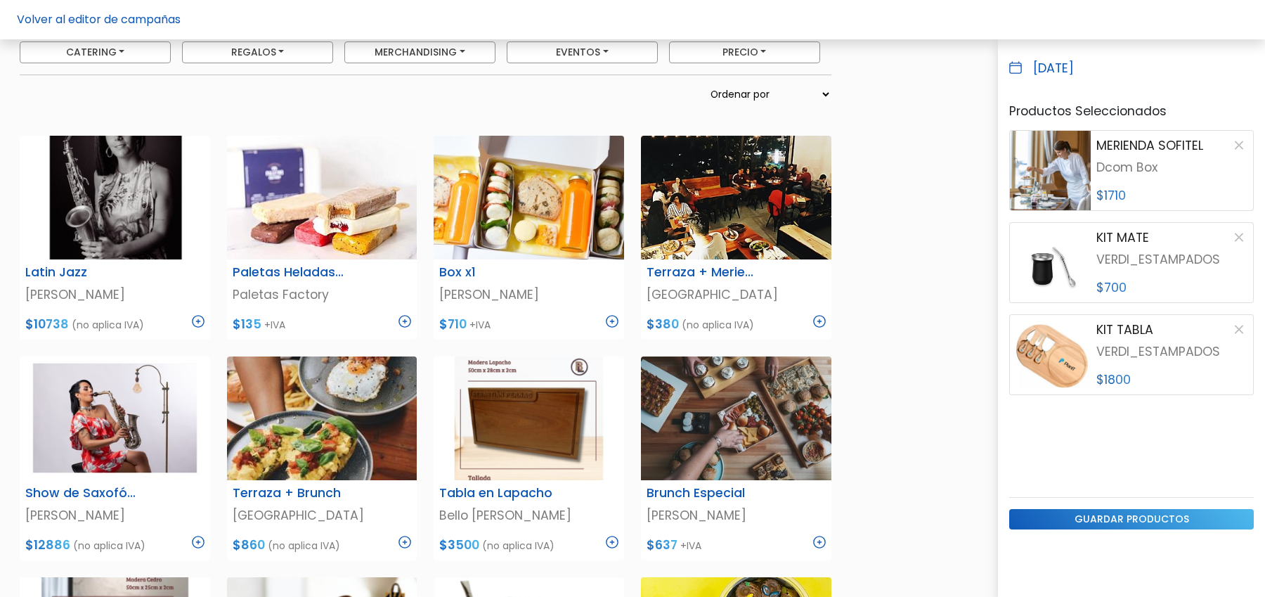
scroll to position [0, 0]
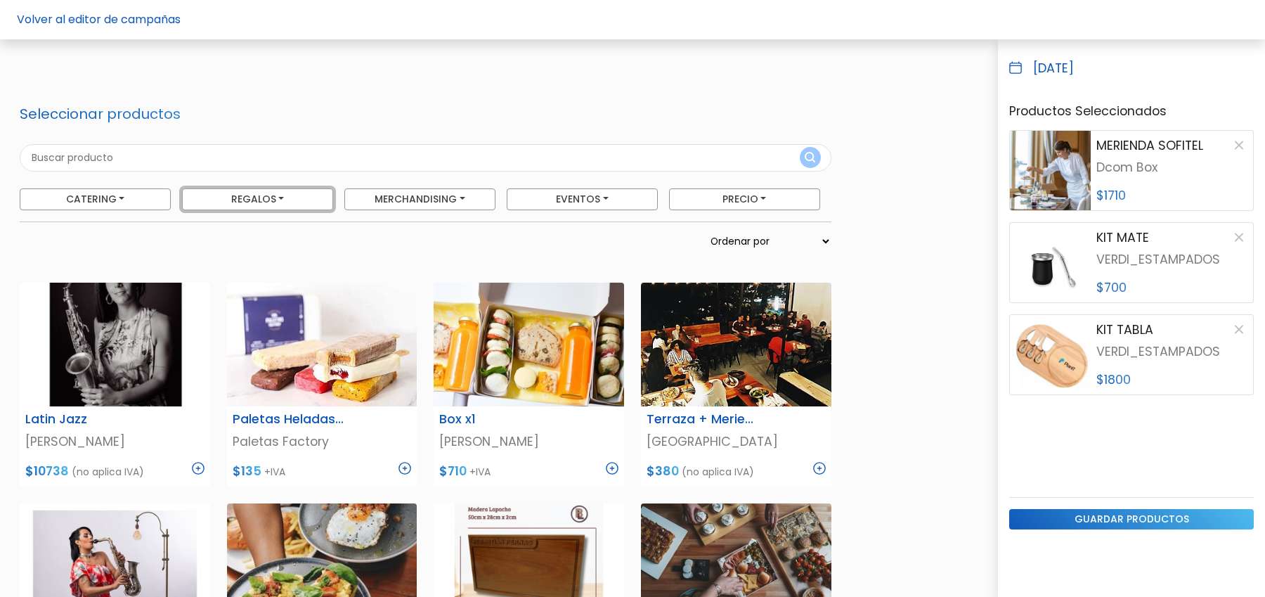
click at [254, 193] on button "Regalos" at bounding box center [257, 199] width 151 height 22
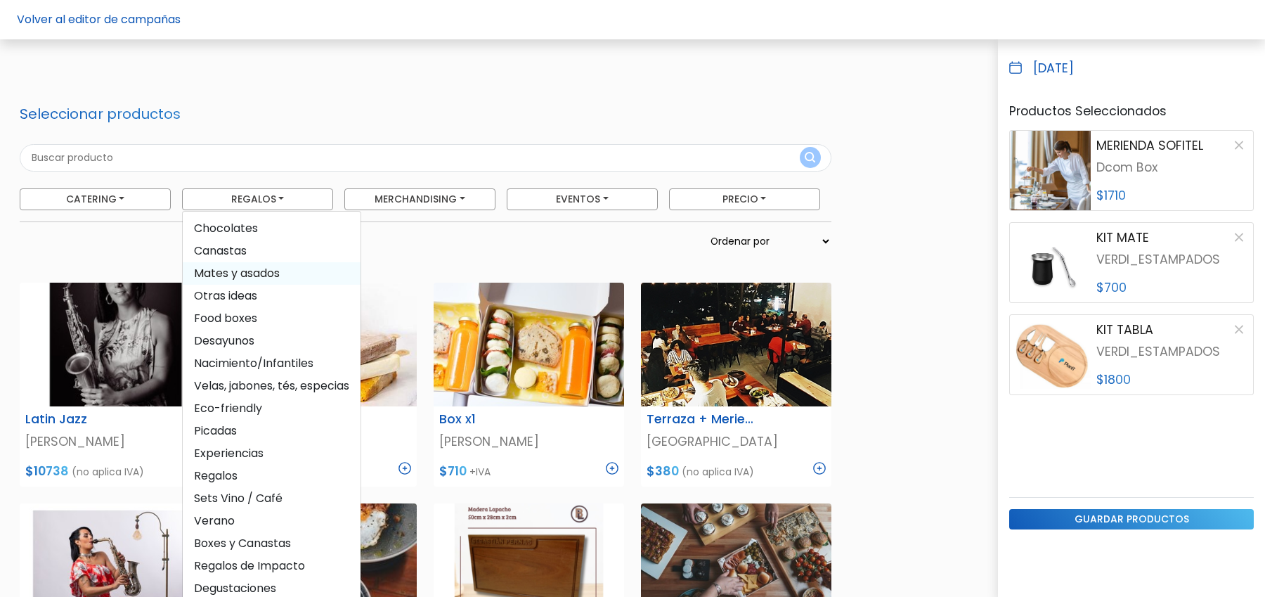
click at [237, 281] on span "Mates y asados" at bounding box center [272, 273] width 178 height 22
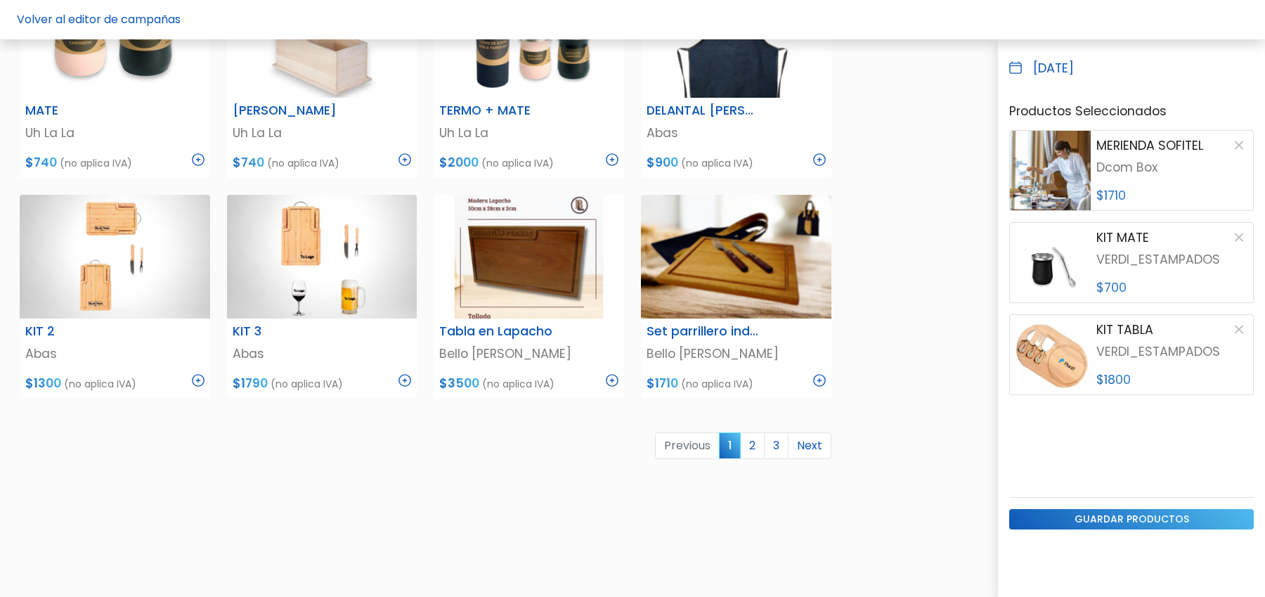
scroll to position [763, 0]
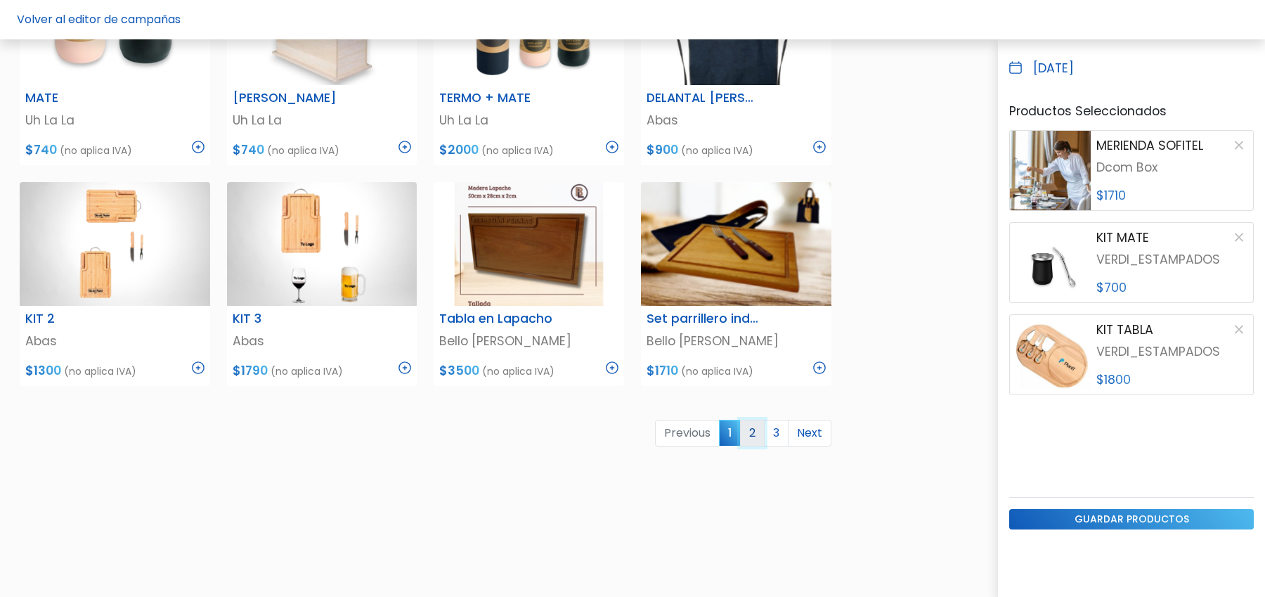
click at [760, 432] on link "2" at bounding box center [752, 433] width 25 height 27
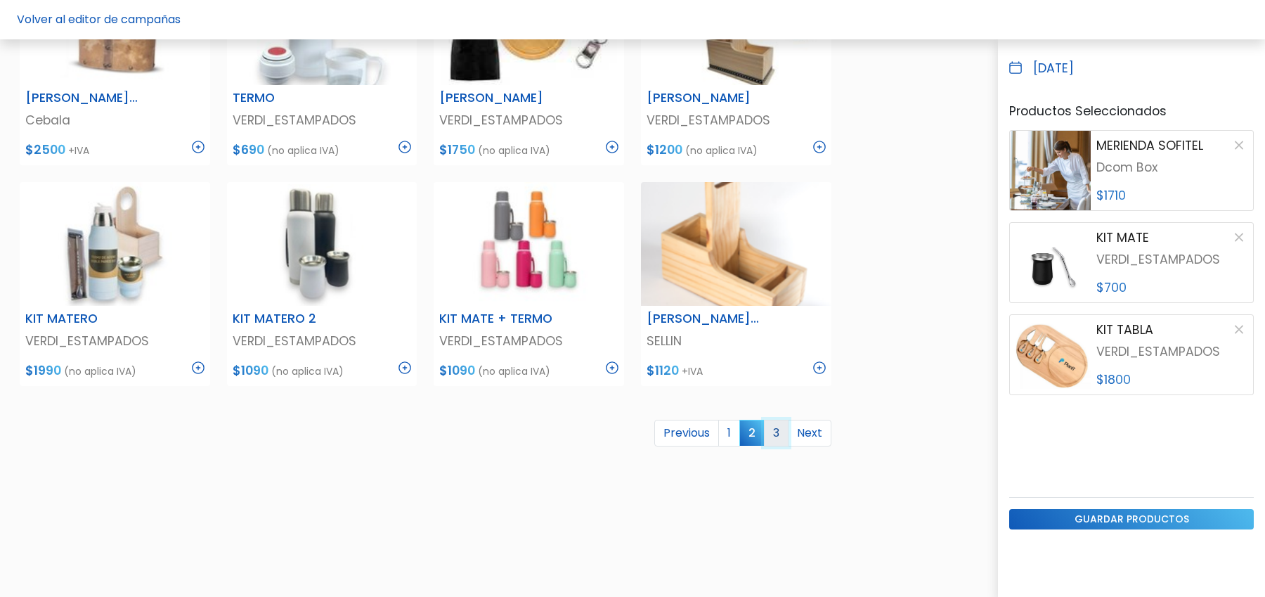
click at [778, 435] on link "3" at bounding box center [776, 433] width 25 height 27
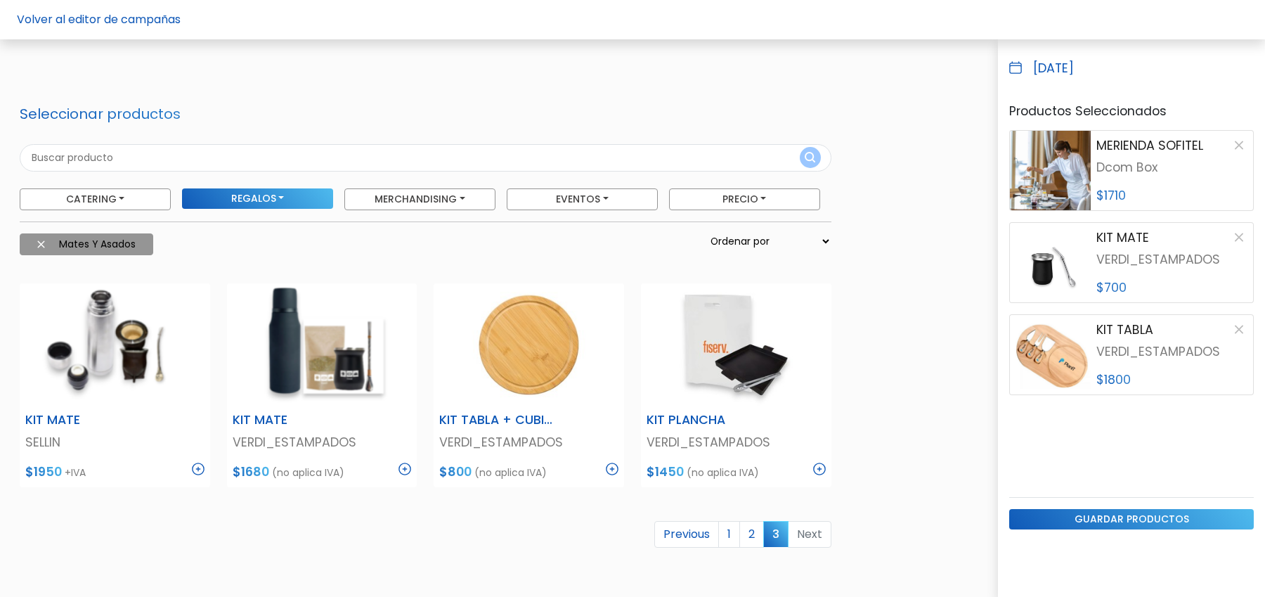
scroll to position [84, 0]
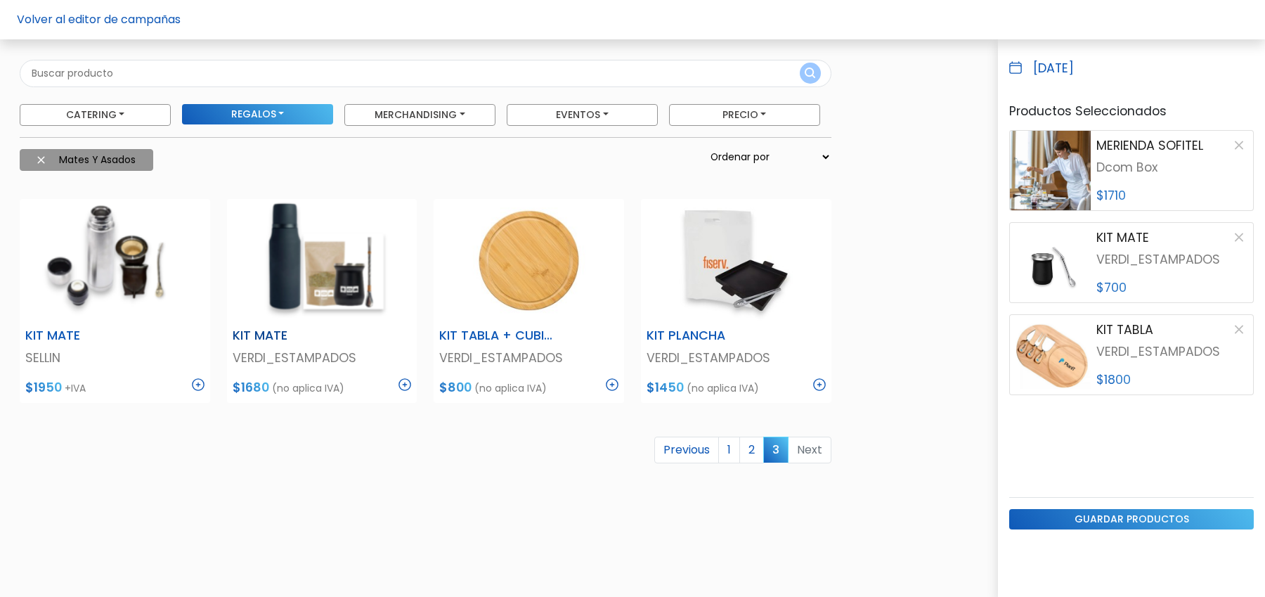
click at [406, 382] on img at bounding box center [405, 384] width 13 height 13
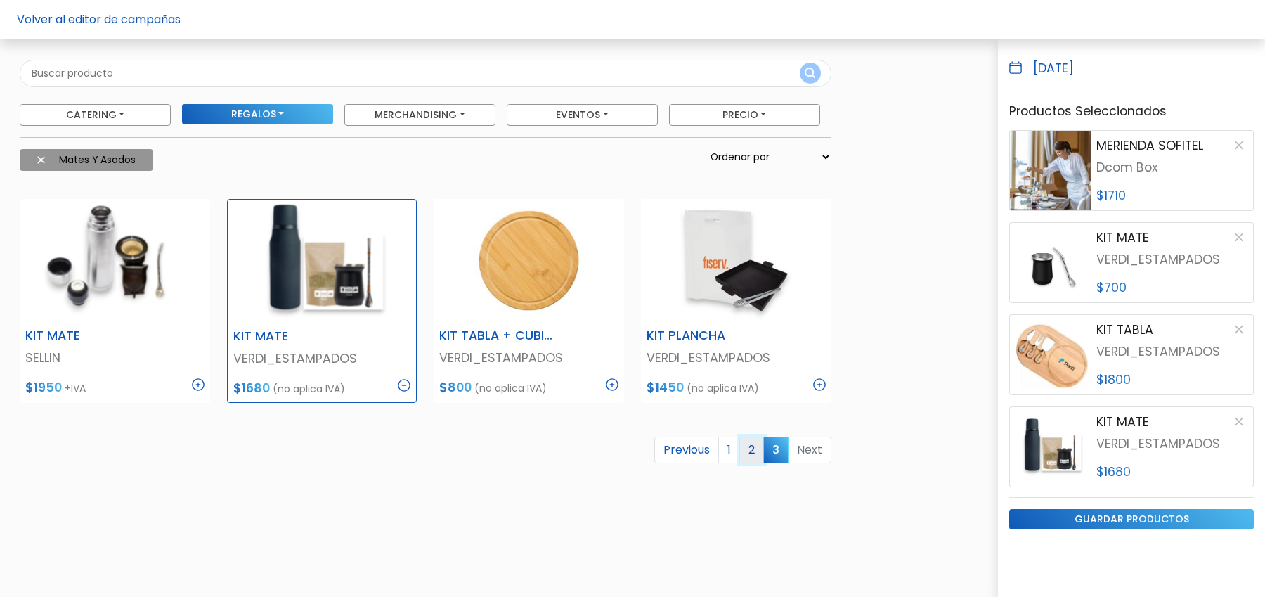
click at [756, 440] on link "2" at bounding box center [751, 449] width 25 height 27
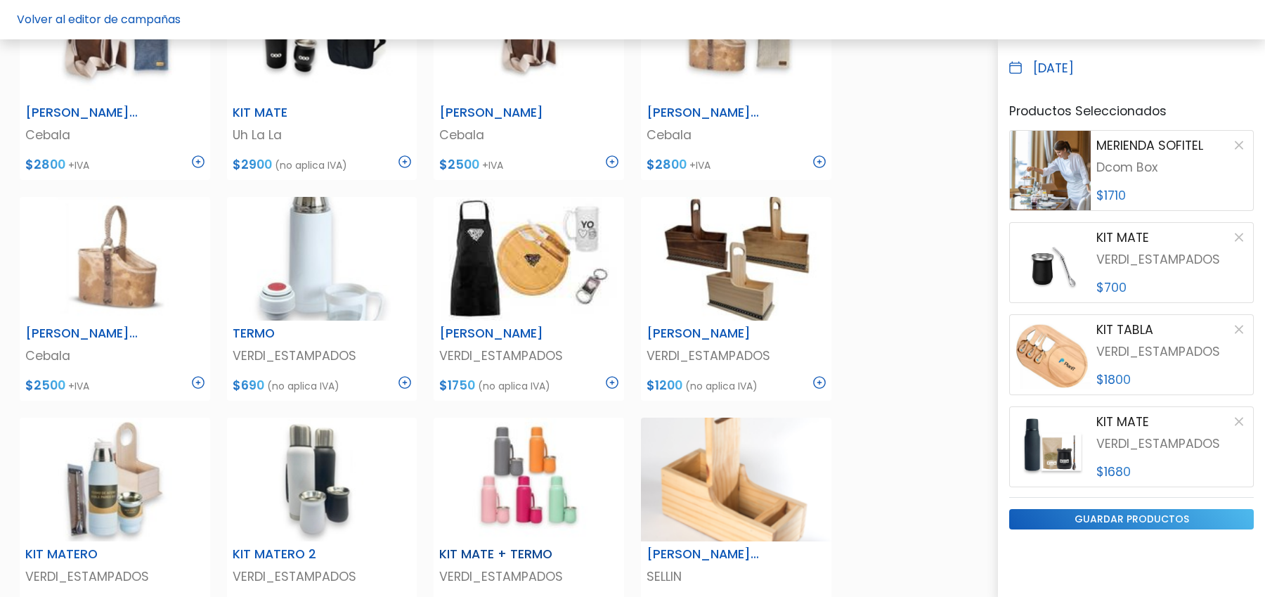
scroll to position [0, 0]
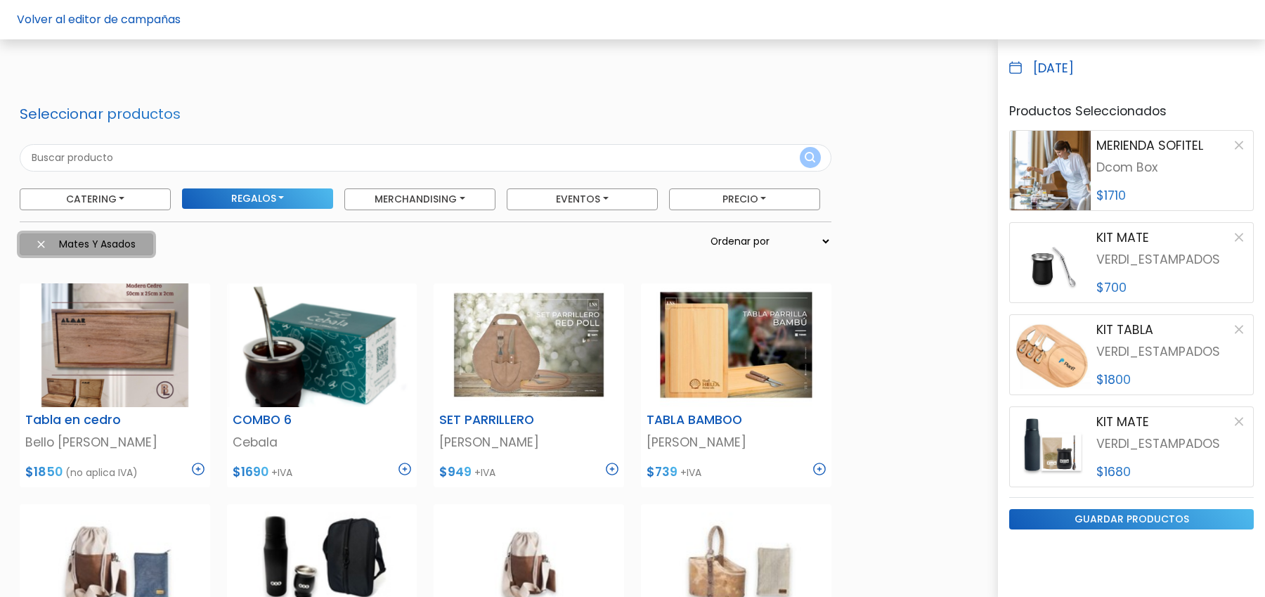
click at [43, 245] on img at bounding box center [41, 244] width 8 height 8
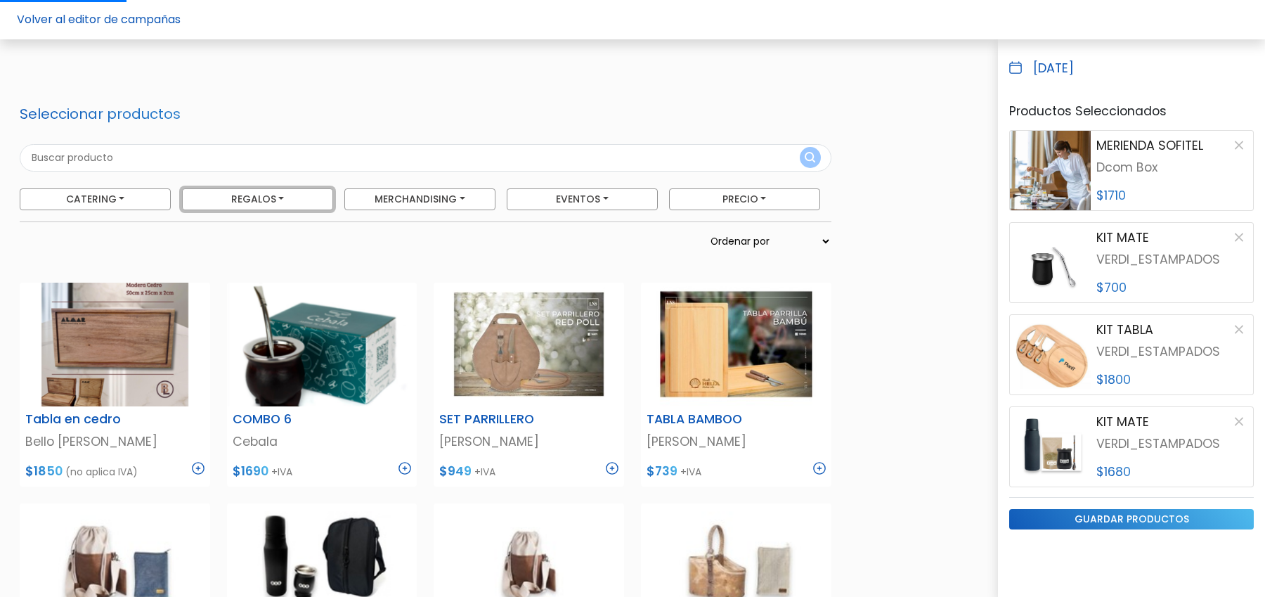
click at [238, 206] on button "Regalos" at bounding box center [257, 199] width 151 height 22
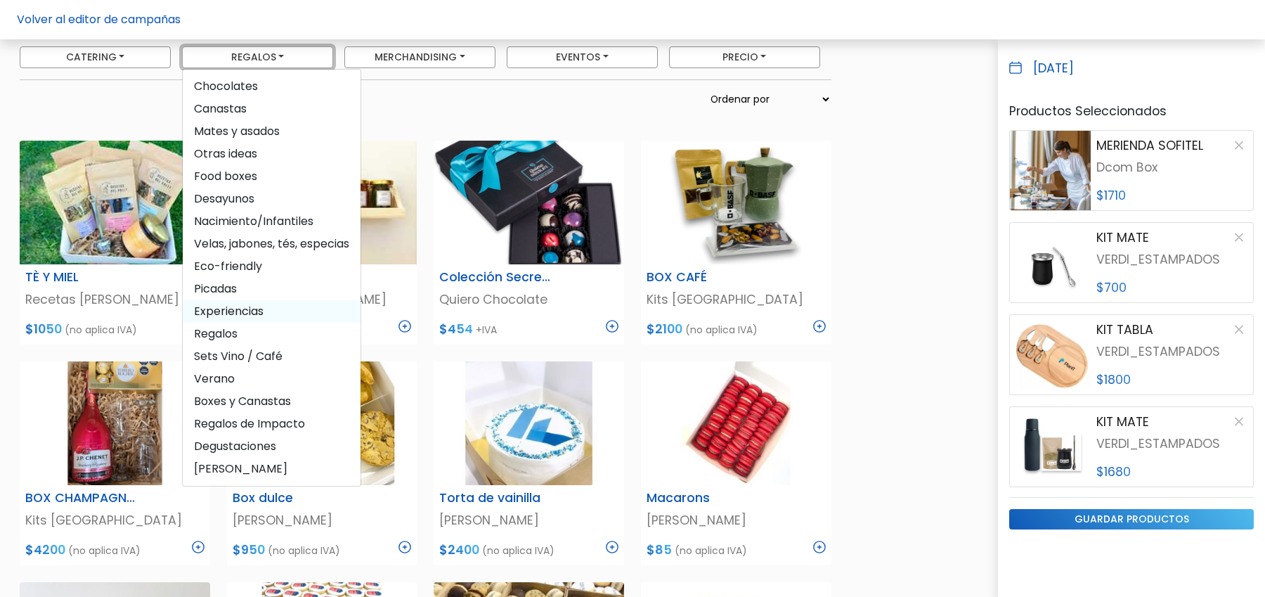
scroll to position [151, 0]
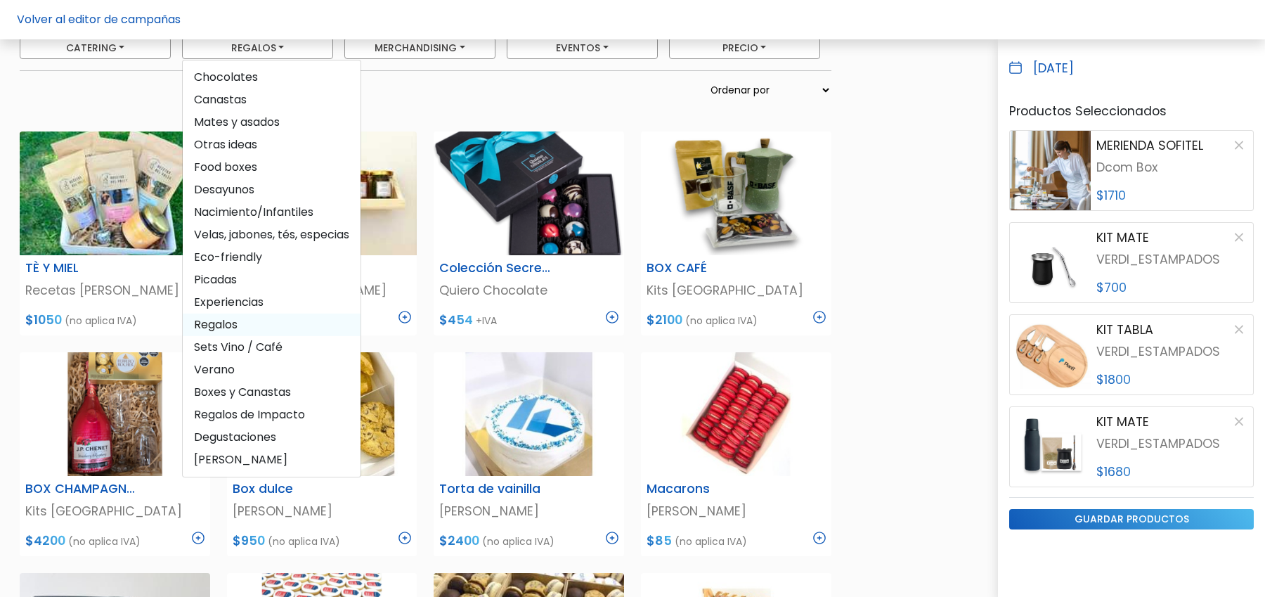
click at [230, 331] on span "Regalos" at bounding box center [272, 324] width 178 height 22
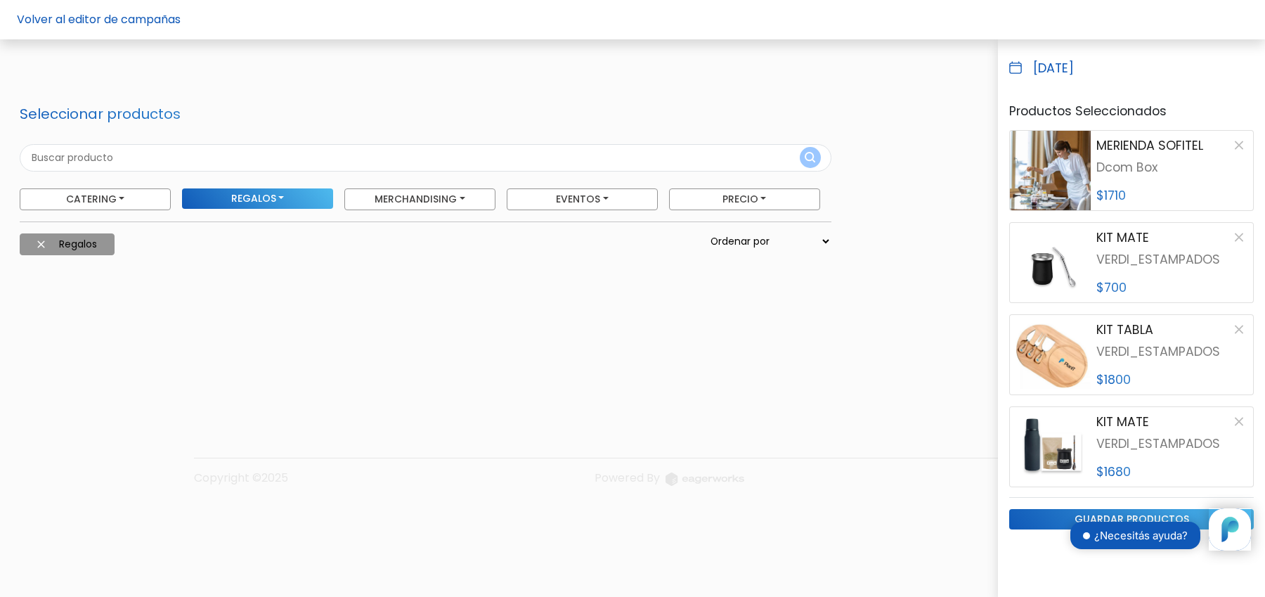
scroll to position [0, 0]
click at [38, 243] on img at bounding box center [41, 244] width 8 height 8
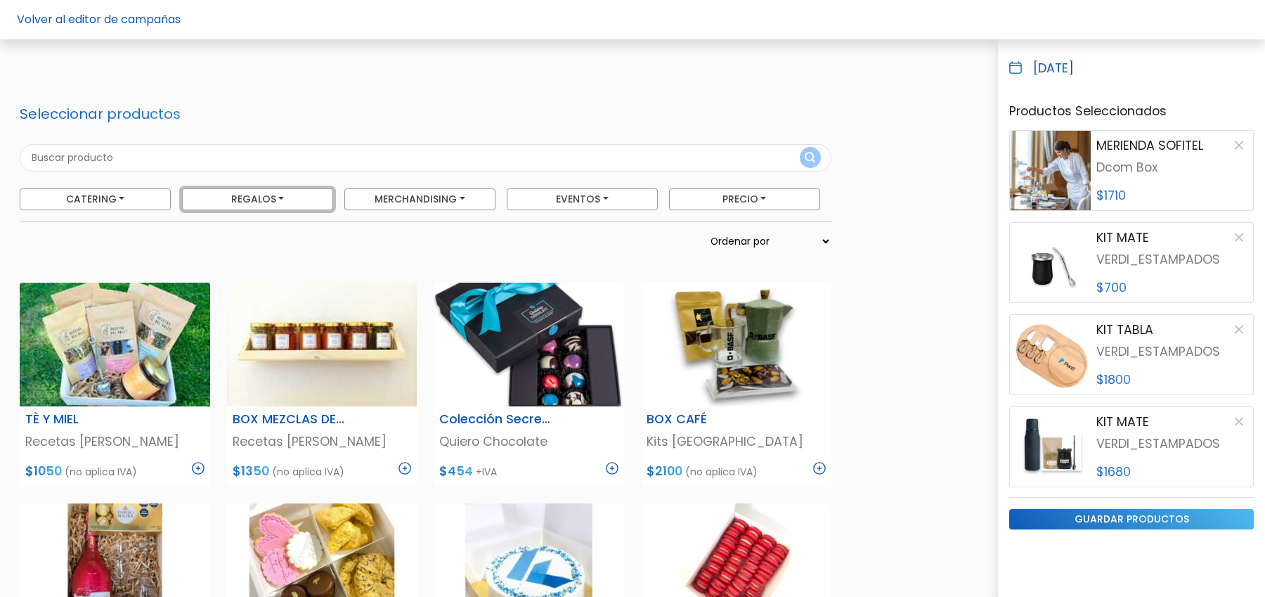
click at [266, 199] on button "Regalos" at bounding box center [257, 199] width 151 height 22
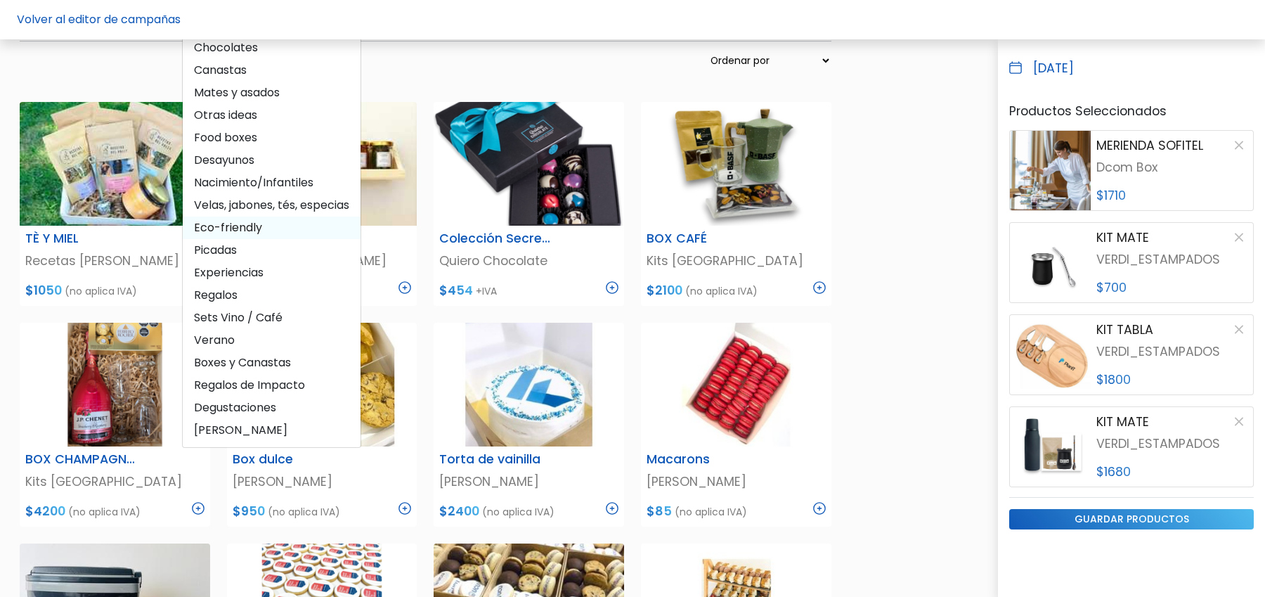
scroll to position [187, 0]
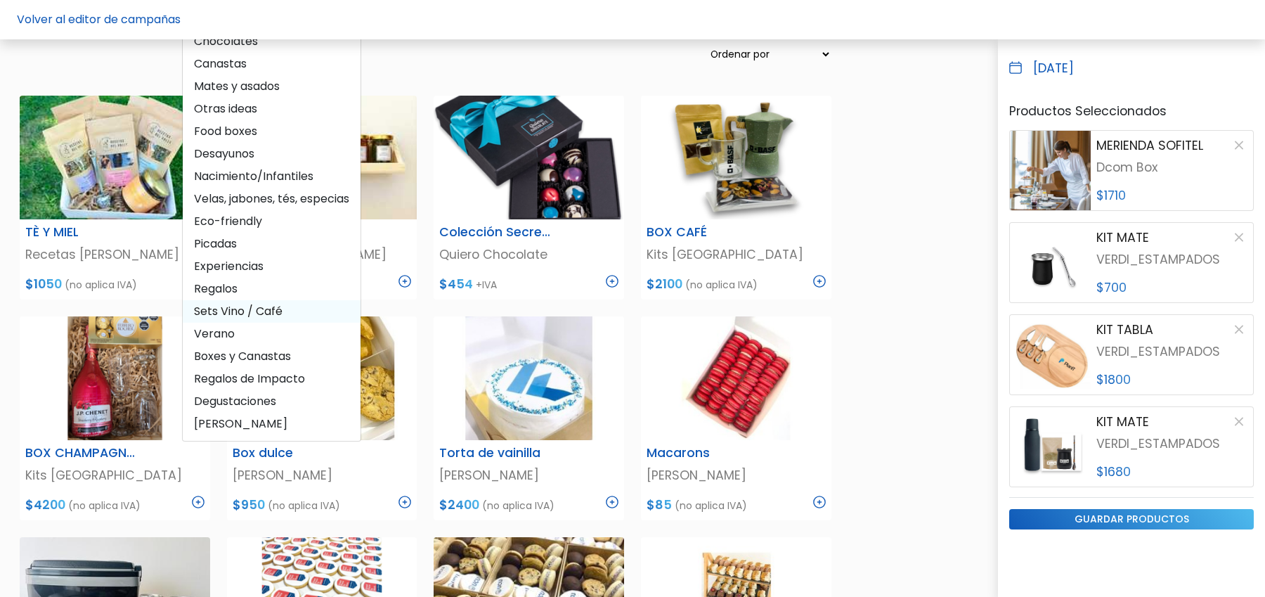
click at [254, 318] on span "Sets Vino / Café" at bounding box center [272, 311] width 178 height 22
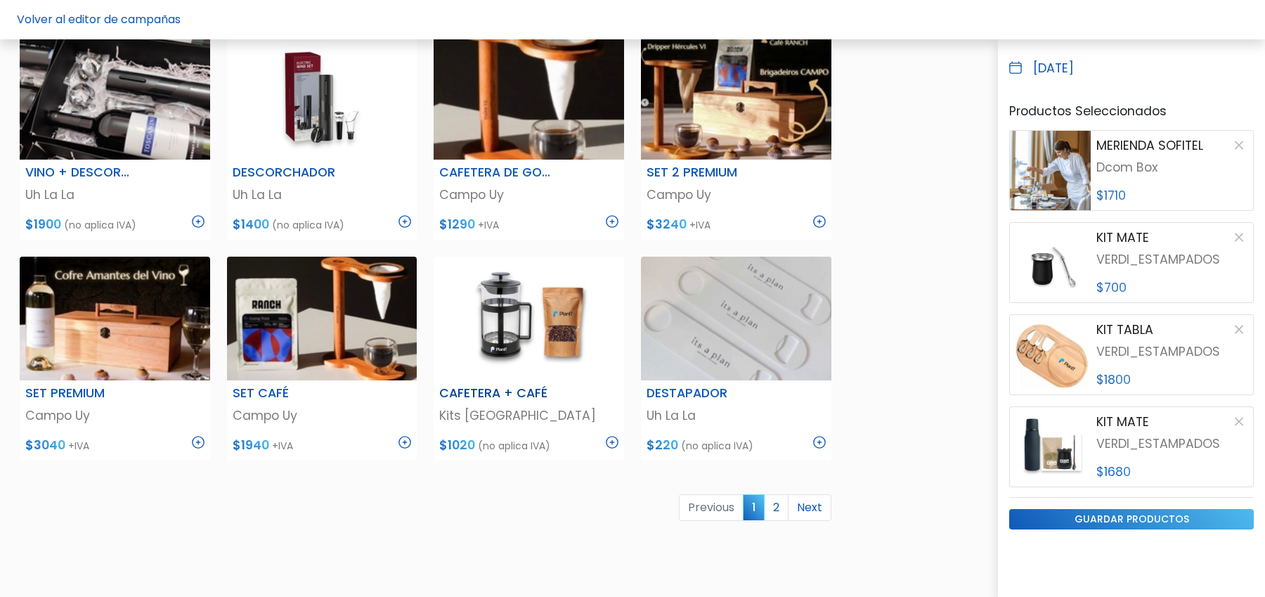
scroll to position [690, 0]
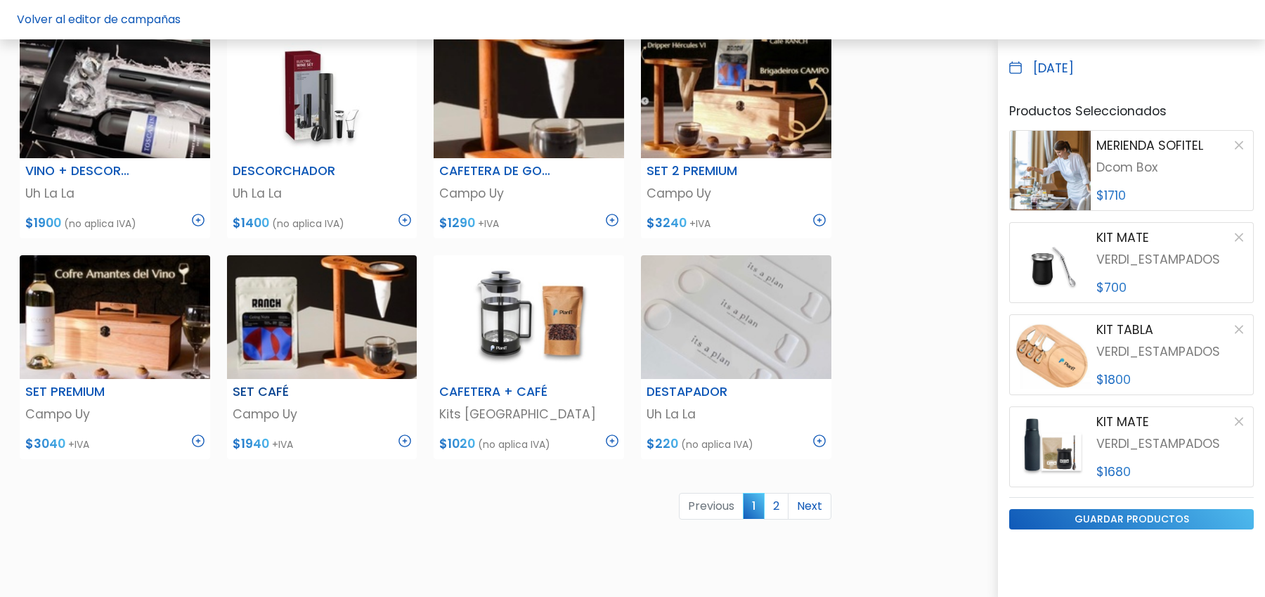
click at [405, 434] on img at bounding box center [405, 440] width 13 height 13
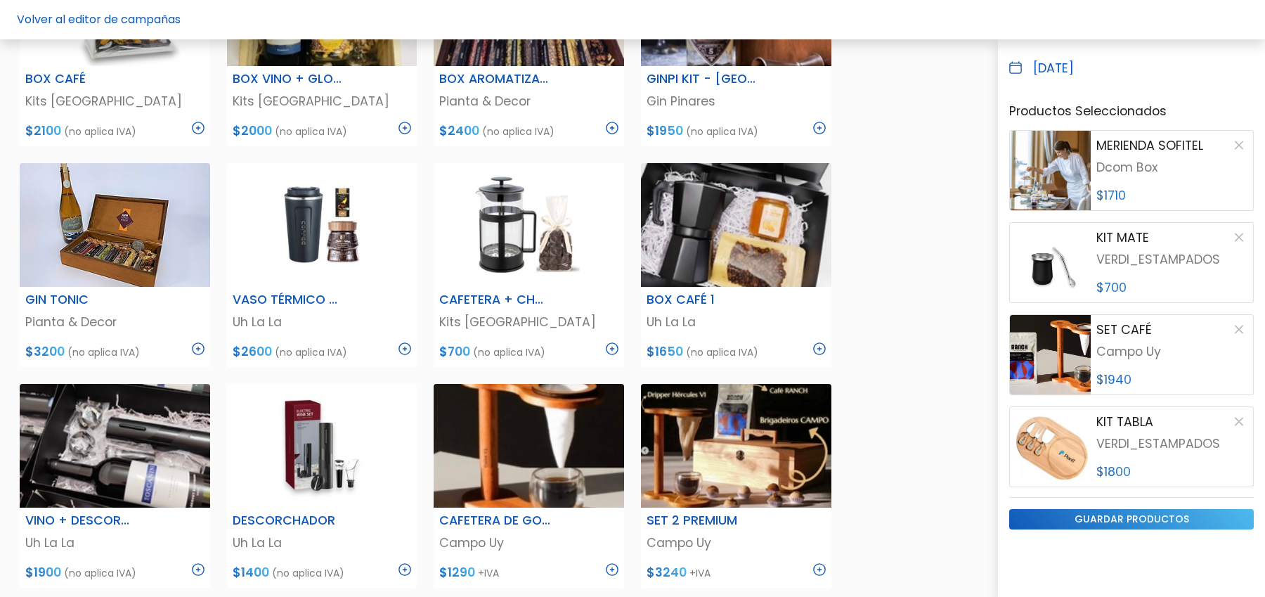
scroll to position [334, 0]
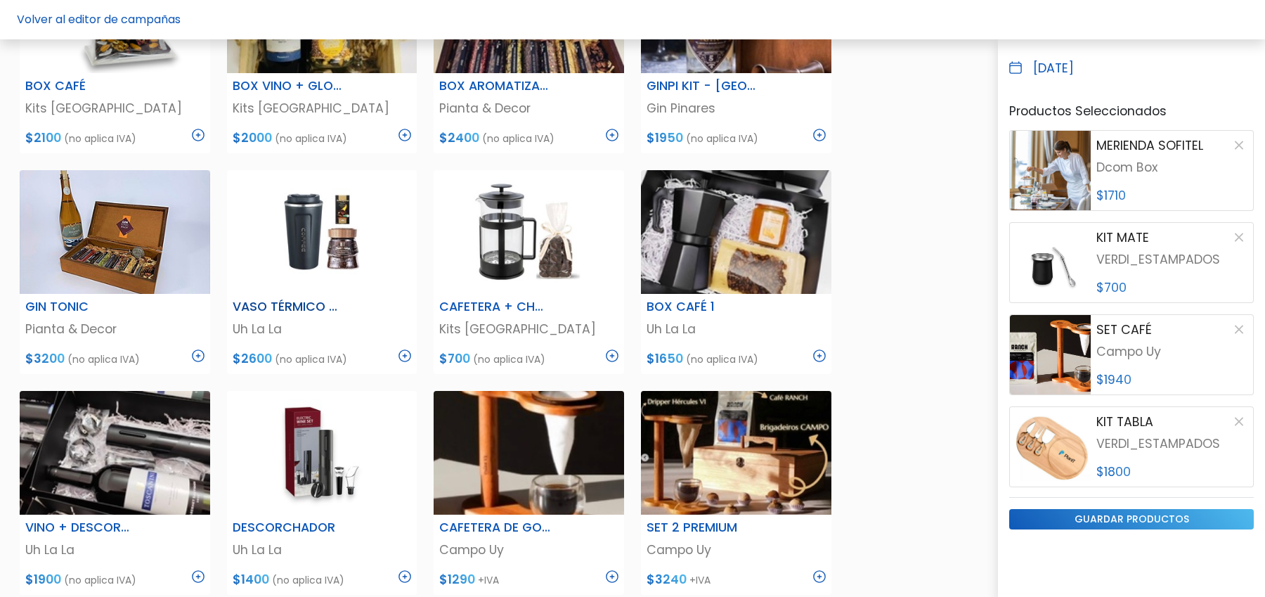
click at [406, 354] on img at bounding box center [405, 355] width 13 height 13
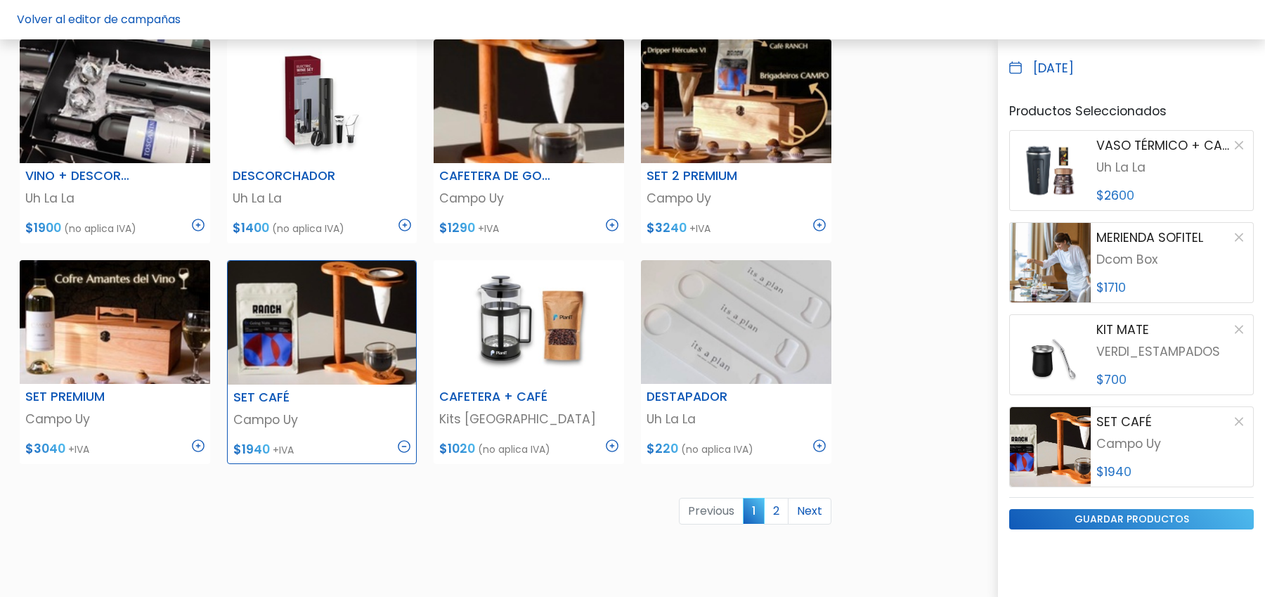
scroll to position [822, 0]
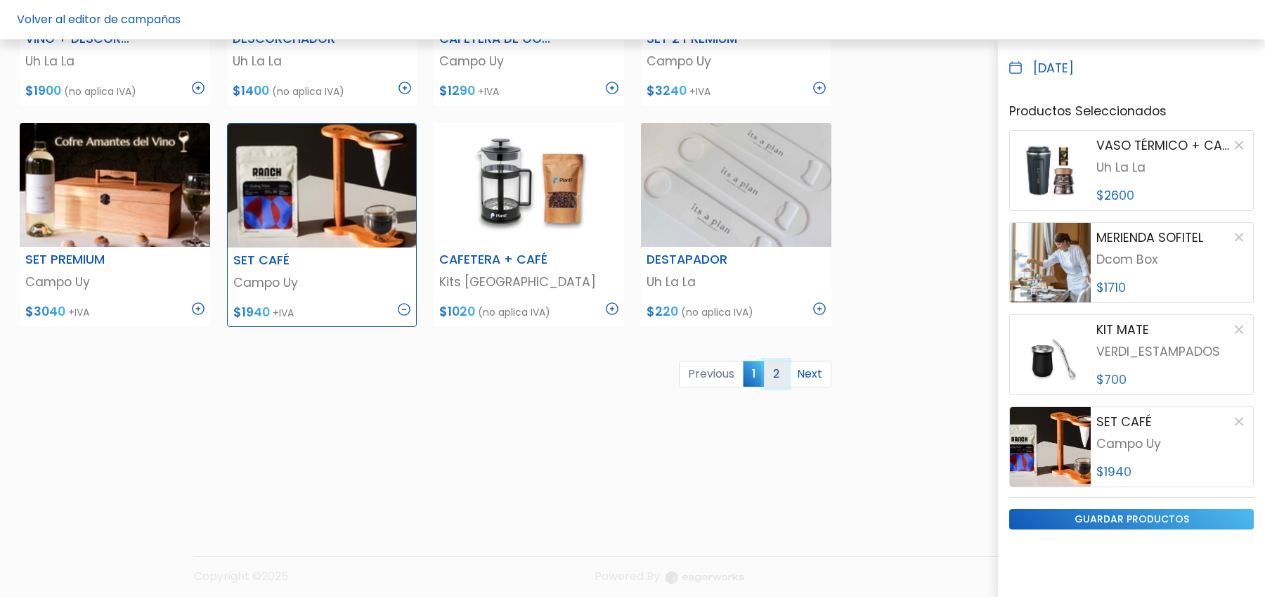
click at [784, 376] on link "2" at bounding box center [776, 374] width 25 height 27
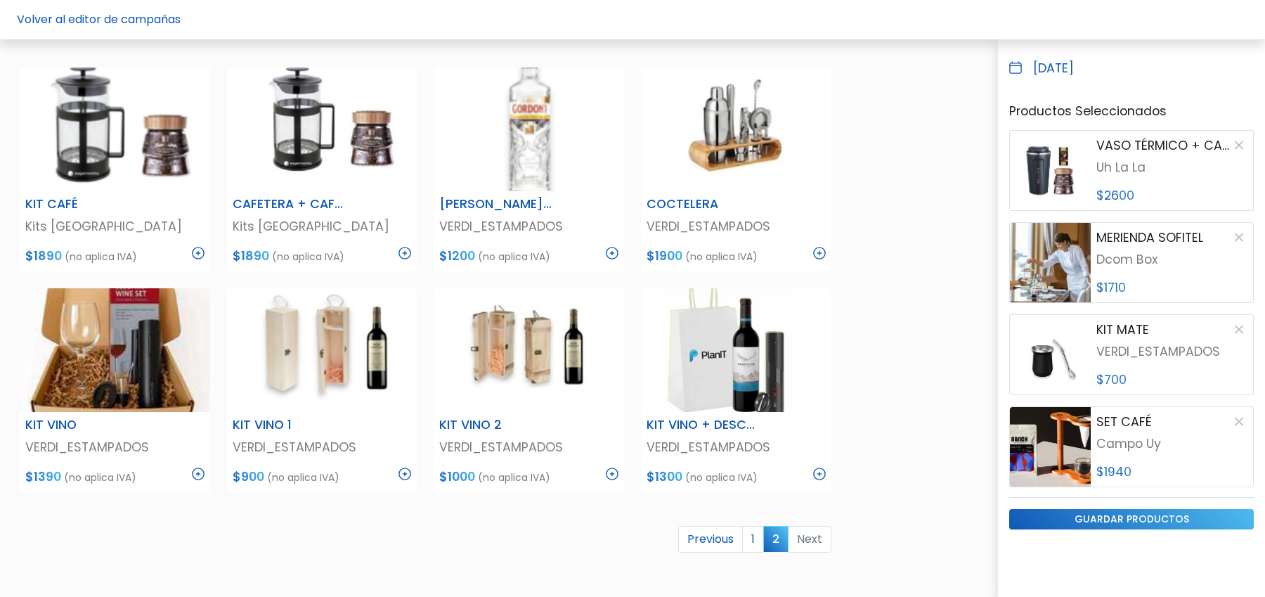
scroll to position [238, 0]
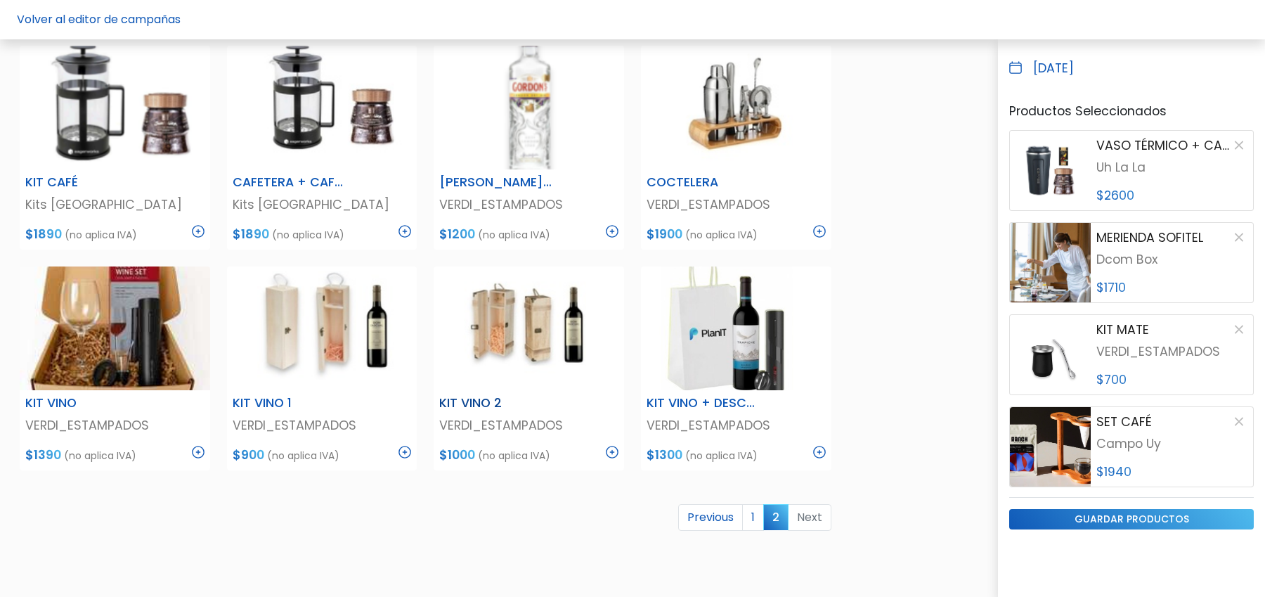
click at [611, 447] on img at bounding box center [612, 452] width 13 height 13
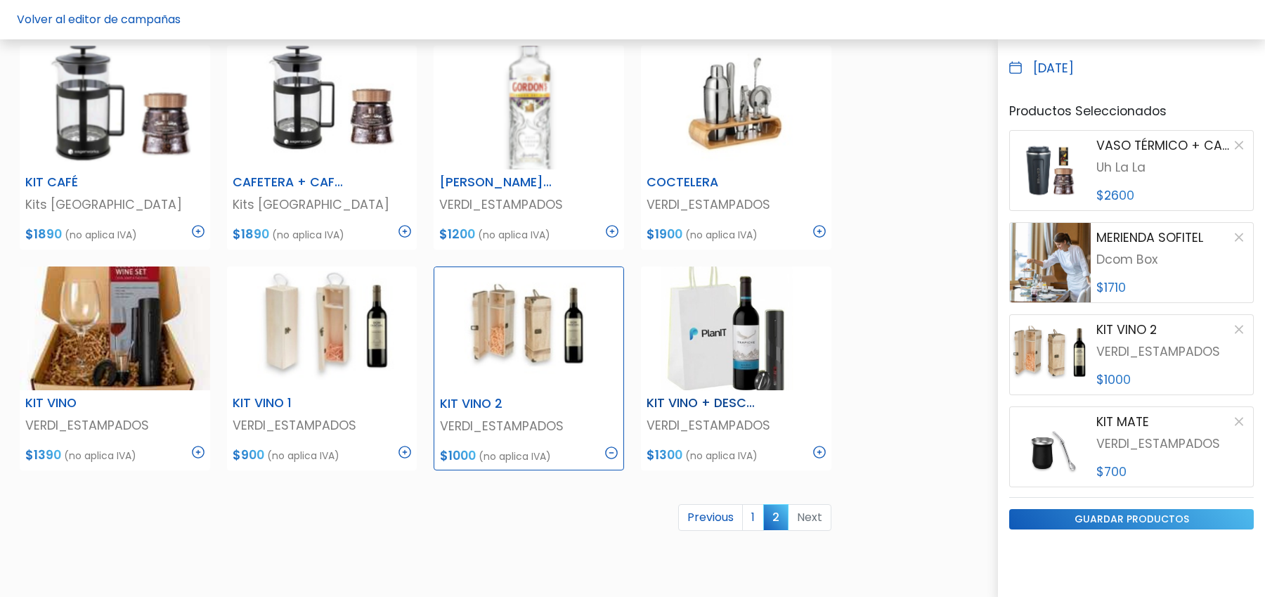
click at [817, 453] on img at bounding box center [819, 452] width 13 height 13
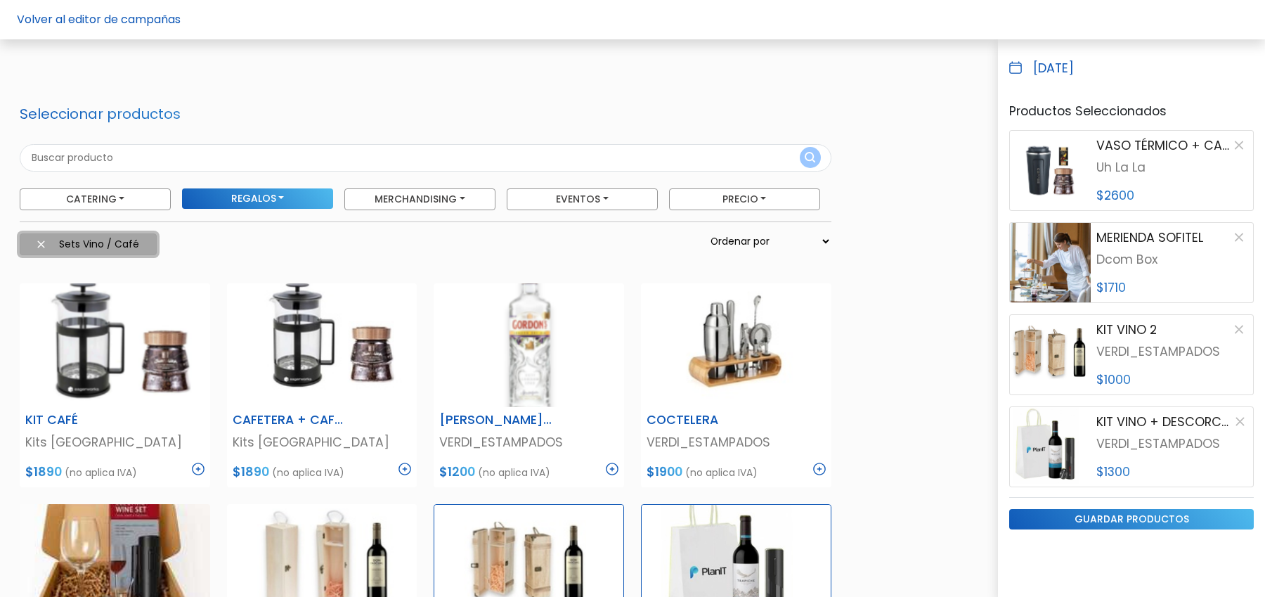
click at [37, 240] on img at bounding box center [41, 244] width 8 height 8
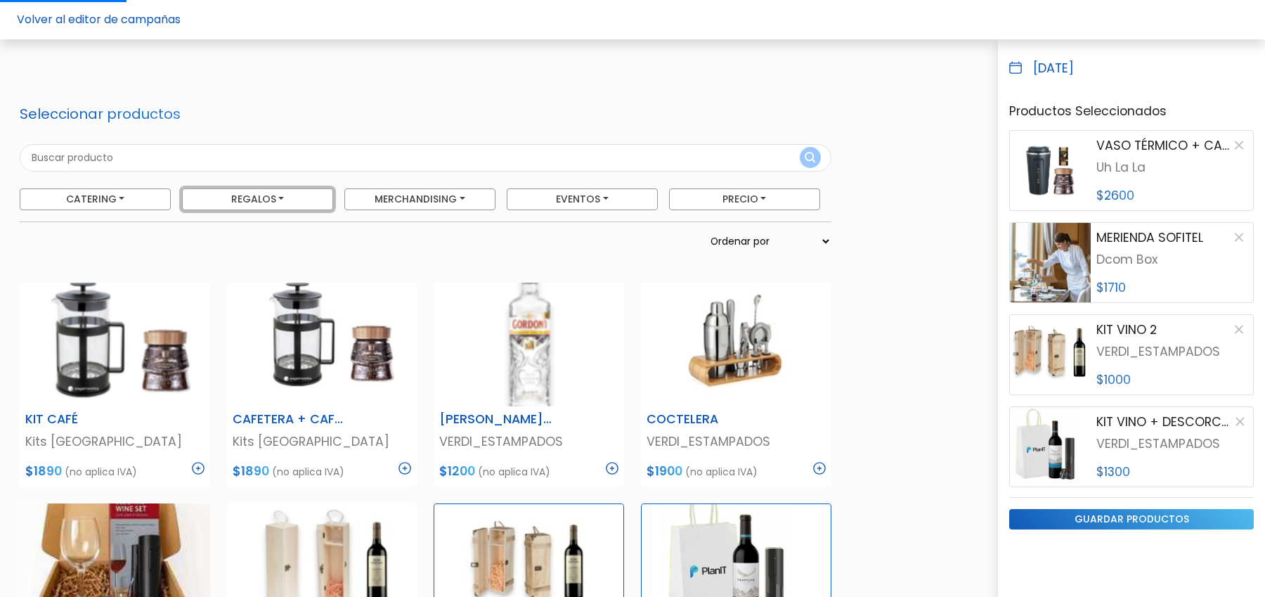
click at [251, 199] on button "Regalos" at bounding box center [257, 199] width 151 height 22
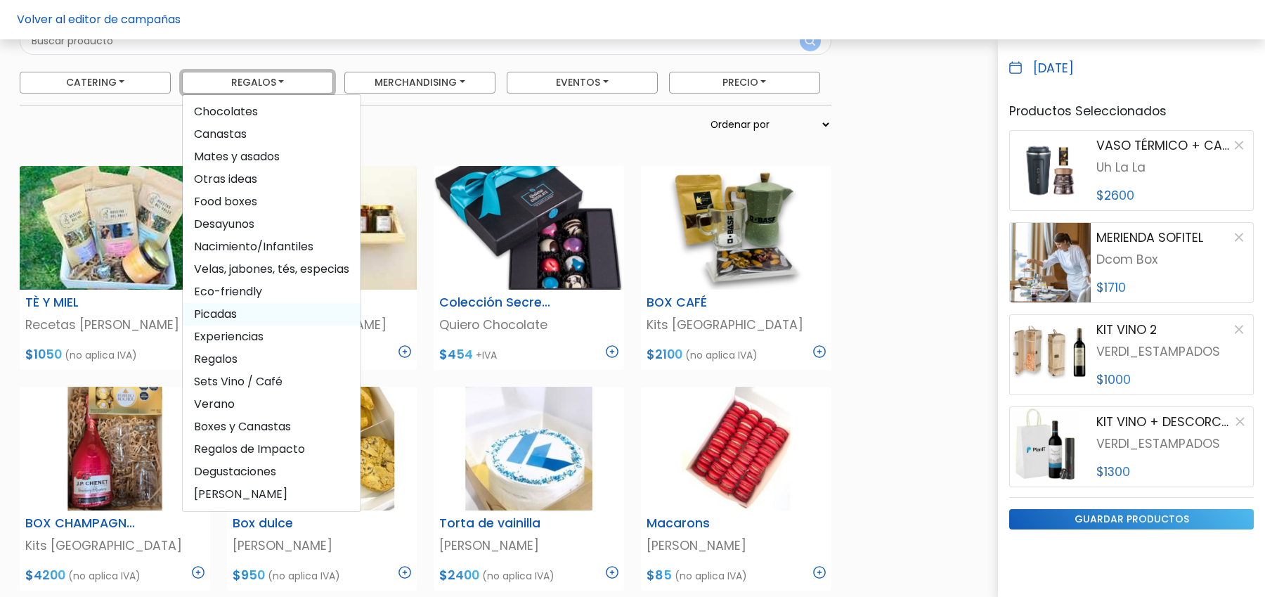
scroll to position [127, 0]
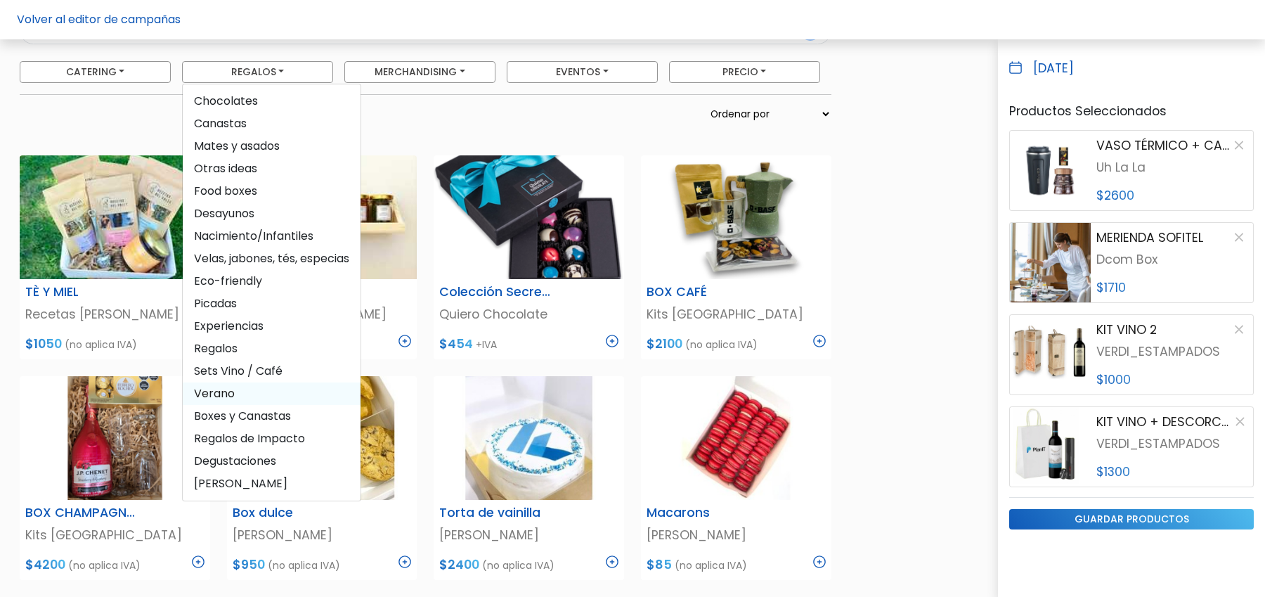
click at [224, 386] on span "Verano" at bounding box center [272, 393] width 178 height 22
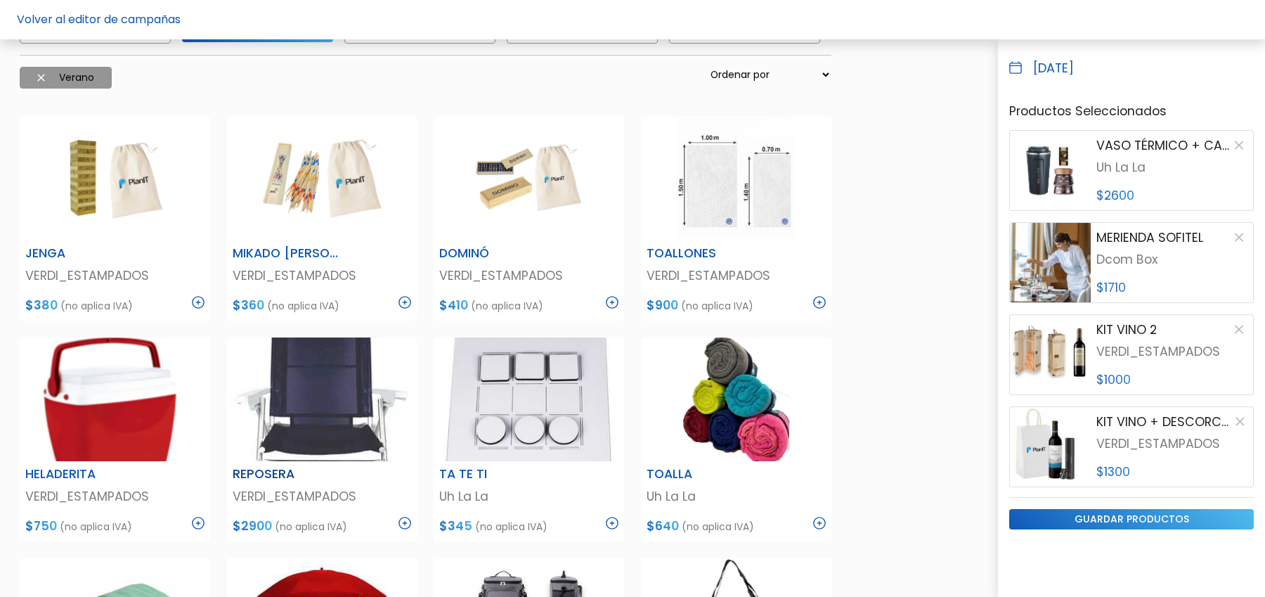
scroll to position [169, 0]
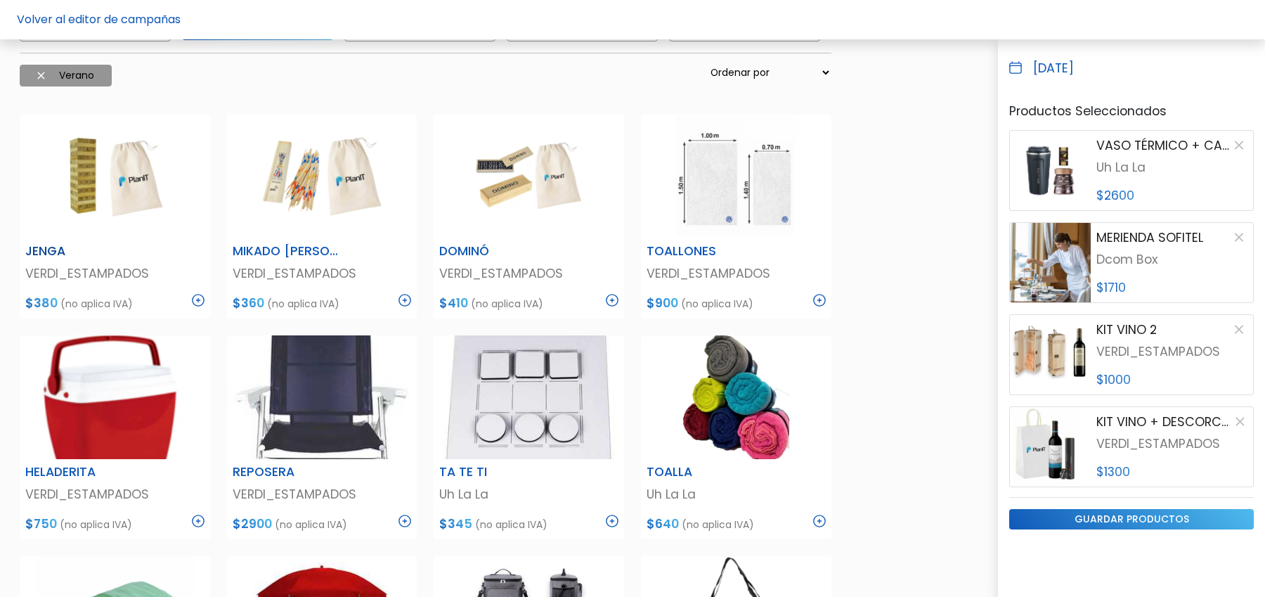
click at [198, 302] on img at bounding box center [198, 300] width 13 height 13
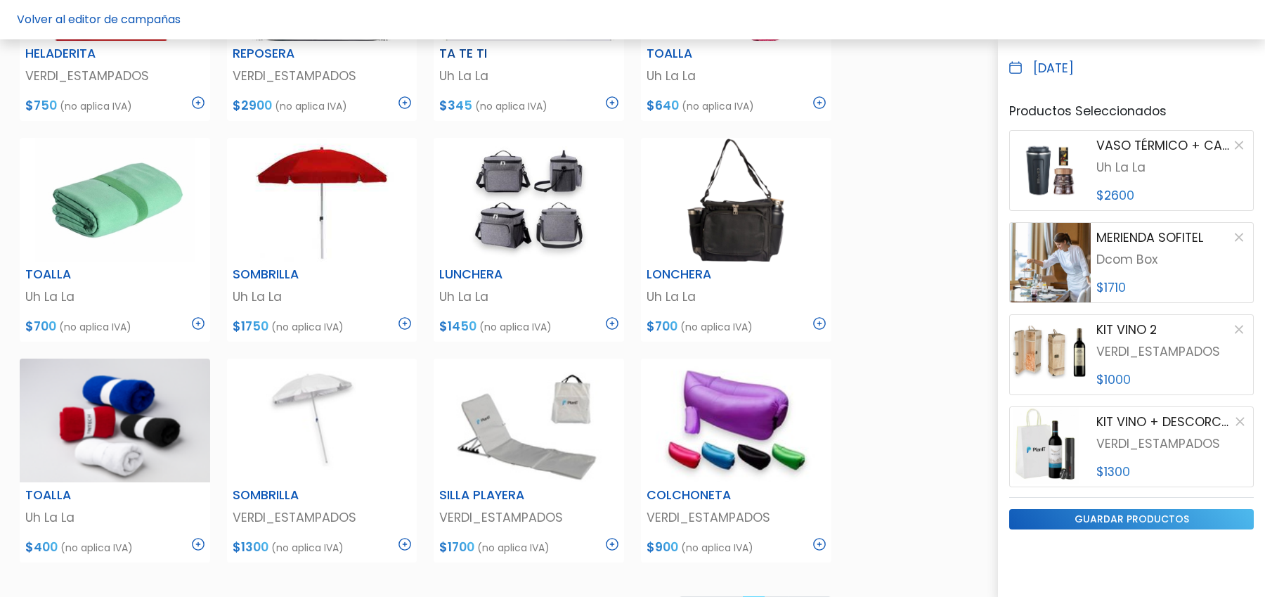
scroll to position [589, 0]
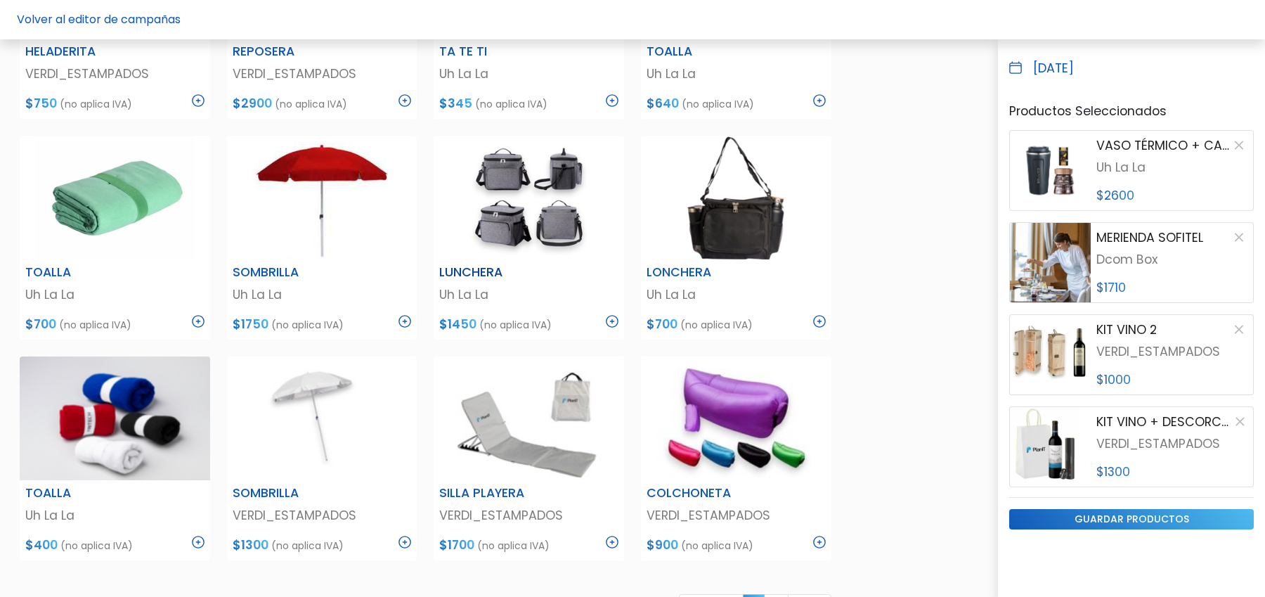
click at [616, 318] on img at bounding box center [612, 321] width 13 height 13
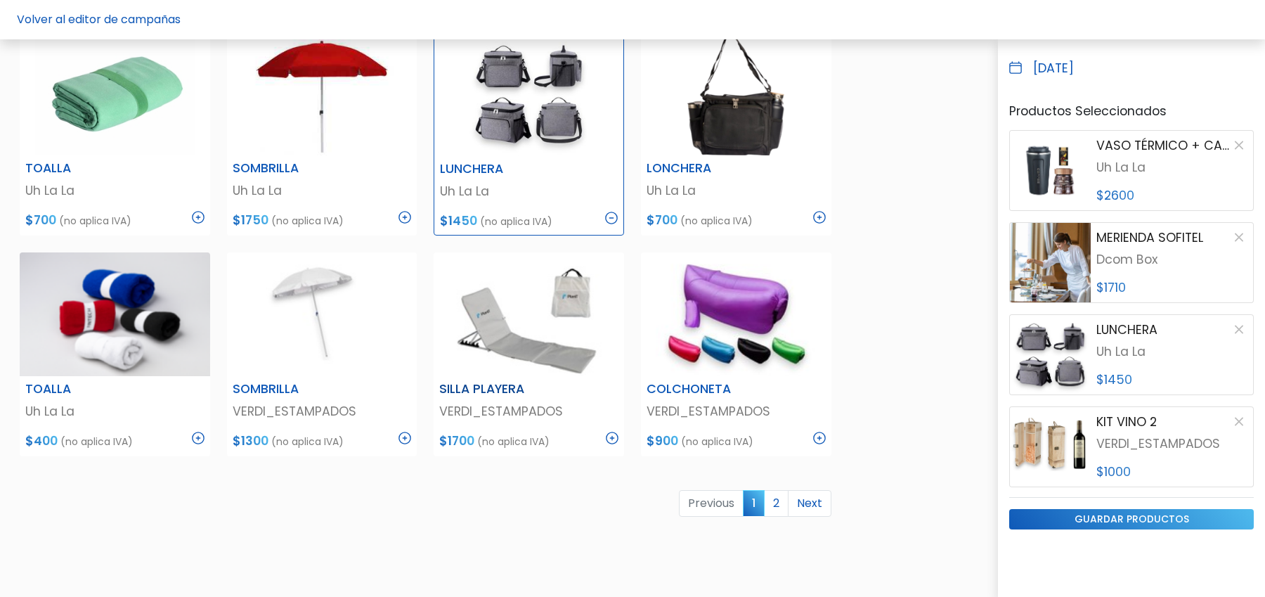
scroll to position [694, 0]
click at [404, 438] on img at bounding box center [405, 437] width 13 height 13
click at [782, 500] on link "2" at bounding box center [776, 502] width 25 height 27
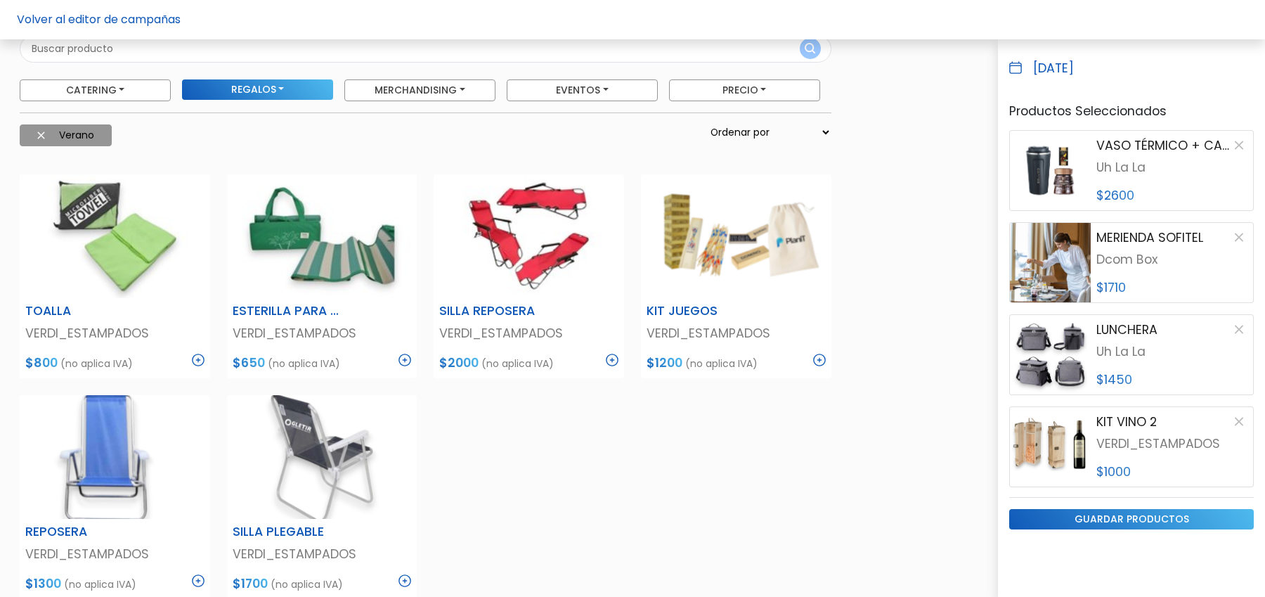
scroll to position [106, 0]
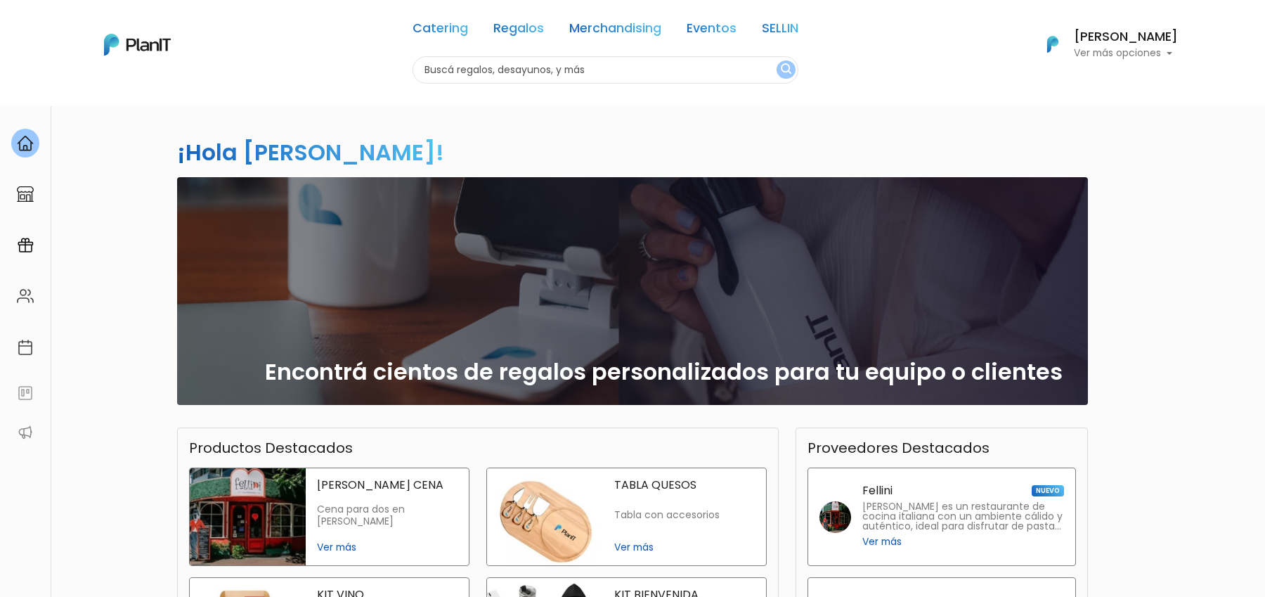
click at [769, 44] on div "Catering Regalos Merchandising Eventos SELLIN" at bounding box center [606, 31] width 386 height 51
click at [769, 34] on link "SELLIN" at bounding box center [780, 30] width 37 height 17
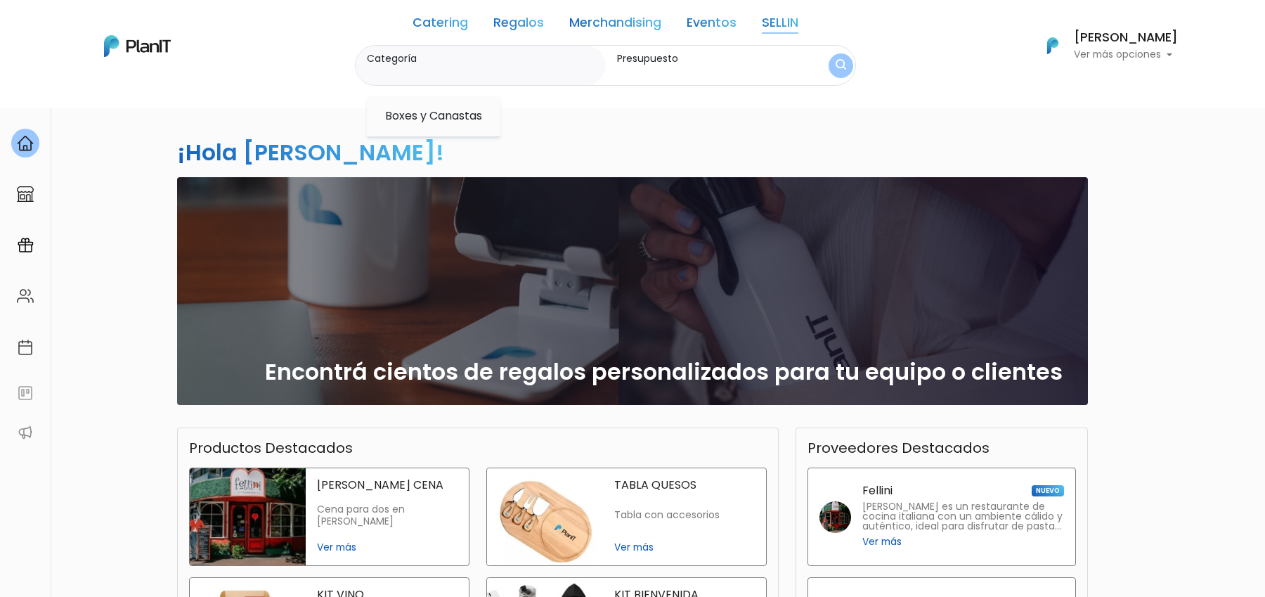
click at [469, 121] on option "Boxes y Canastas" at bounding box center [434, 117] width 100 height 18
type input "Boxes y Canastas"
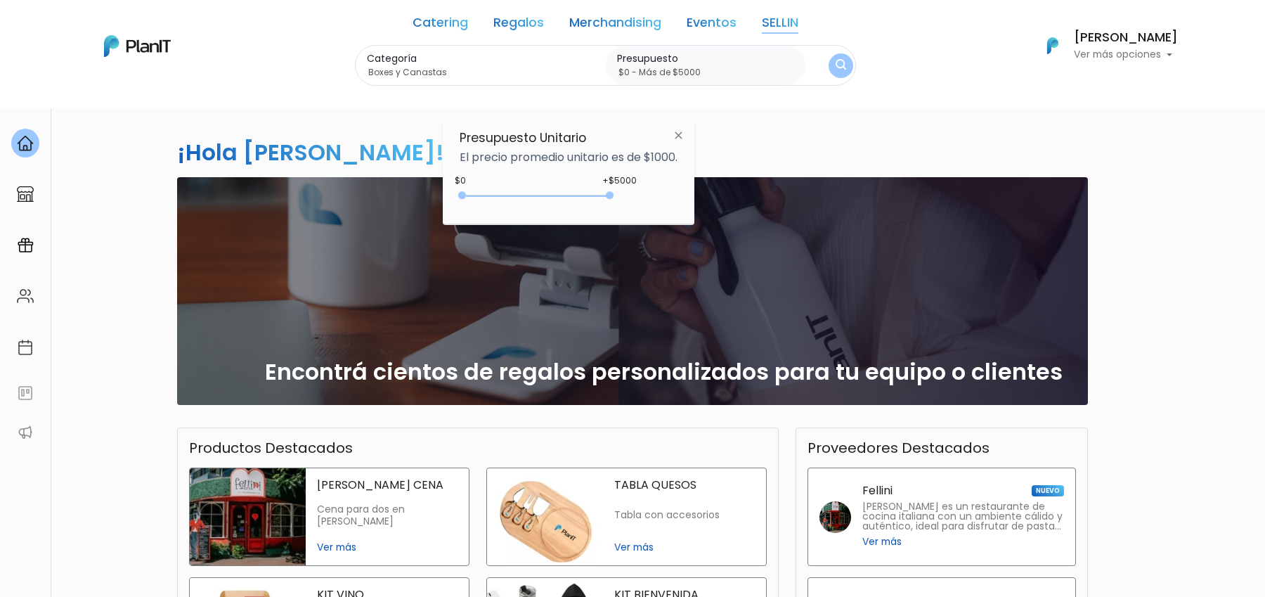
type input "$0 - Más de $5000"
drag, startPoint x: 608, startPoint y: 199, endPoint x: 687, endPoint y: 184, distance: 80.1
click at [687, 184] on div "Presupuesto Unitario El precio promedio unitario es de $1000. +$5000 $0 0 : 500…" at bounding box center [569, 171] width 252 height 105
click at [836, 65] on img "submit" at bounding box center [841, 65] width 11 height 13
